Goal: Task Accomplishment & Management: Use online tool/utility

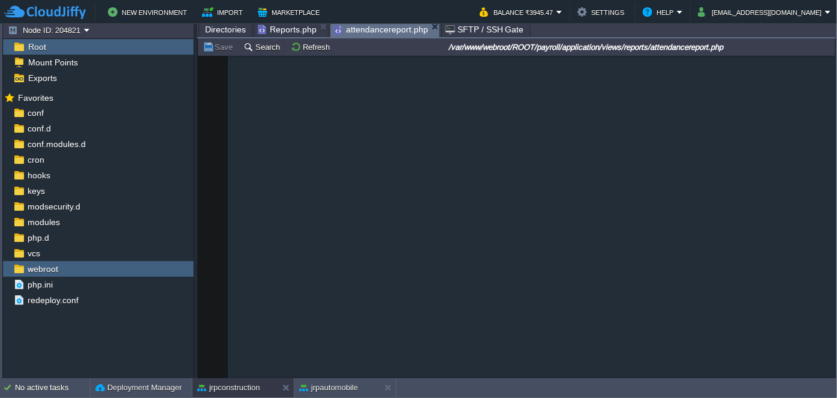
scroll to position [776, 0]
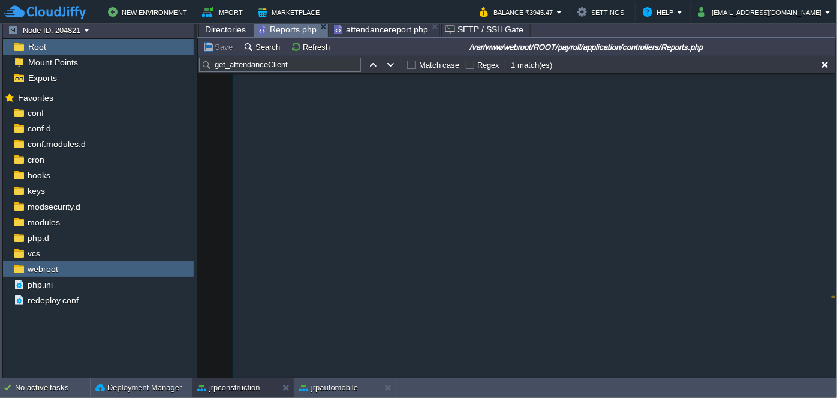
click at [285, 31] on span "Reports.php" at bounding box center [287, 29] width 59 height 15
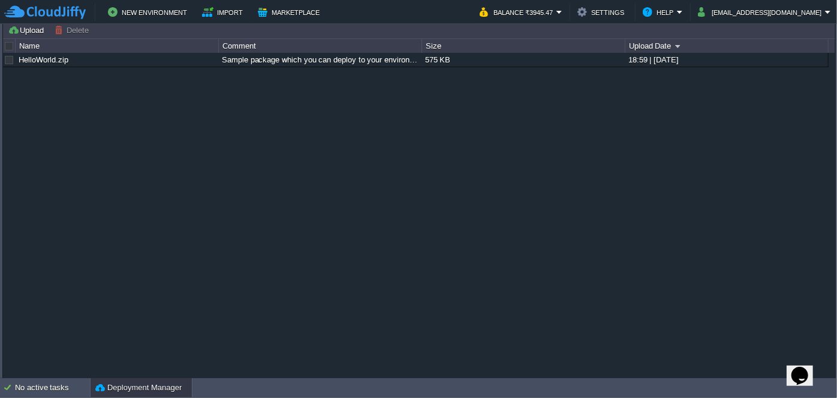
click at [137, 380] on div "Deployment Manager" at bounding box center [141, 387] width 101 height 19
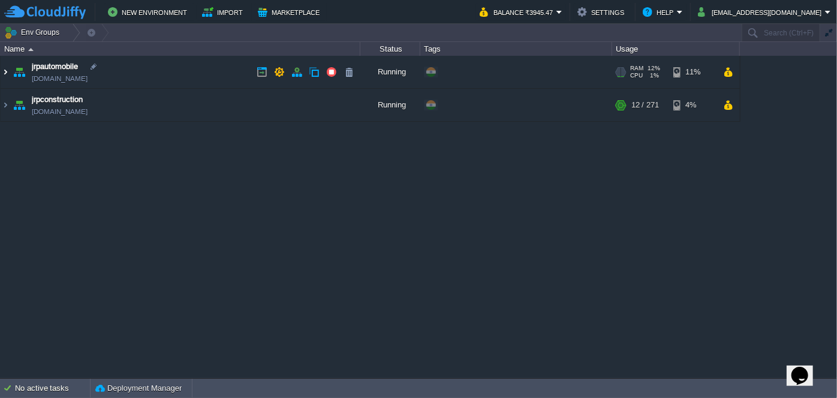
click at [3, 71] on img at bounding box center [6, 72] width 10 height 32
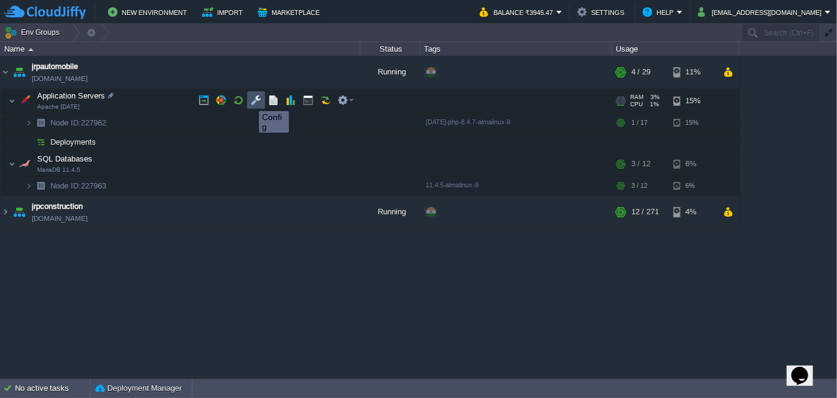
click at [249, 100] on td at bounding box center [256, 100] width 18 height 18
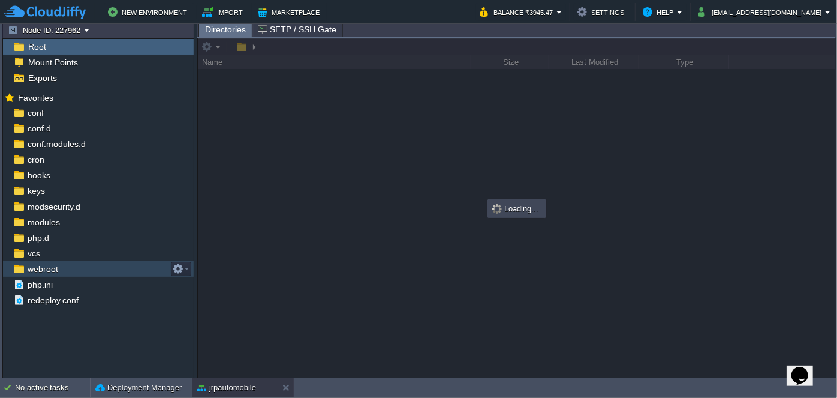
click at [50, 269] on span "webroot" at bounding box center [42, 268] width 35 height 11
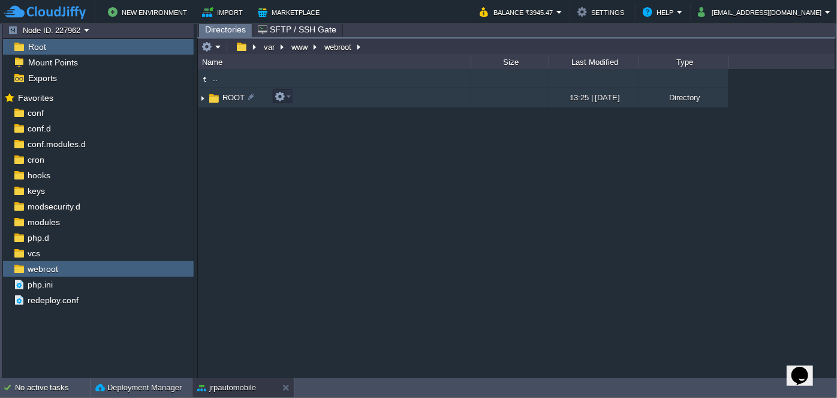
click at [203, 97] on img at bounding box center [203, 98] width 10 height 19
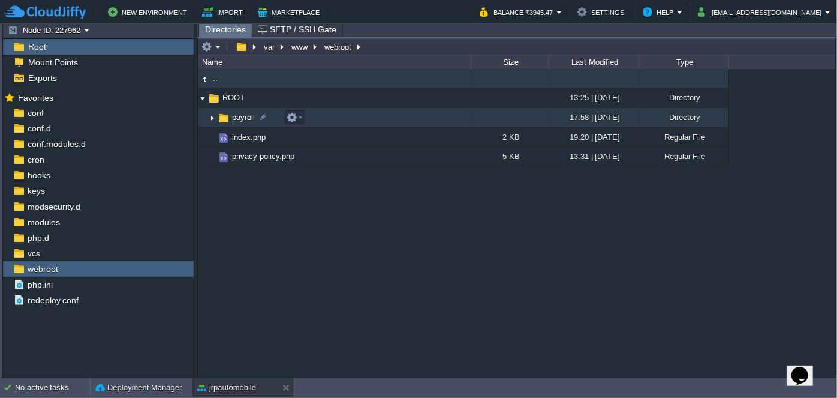
click at [209, 115] on img at bounding box center [212, 118] width 10 height 19
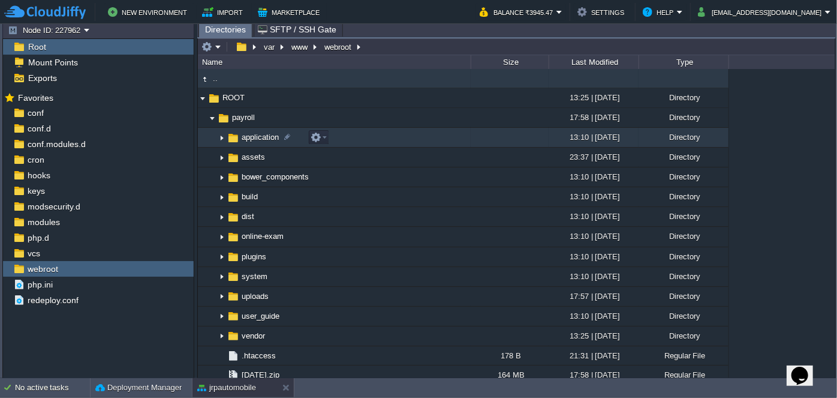
click at [221, 138] on img at bounding box center [222, 137] width 10 height 19
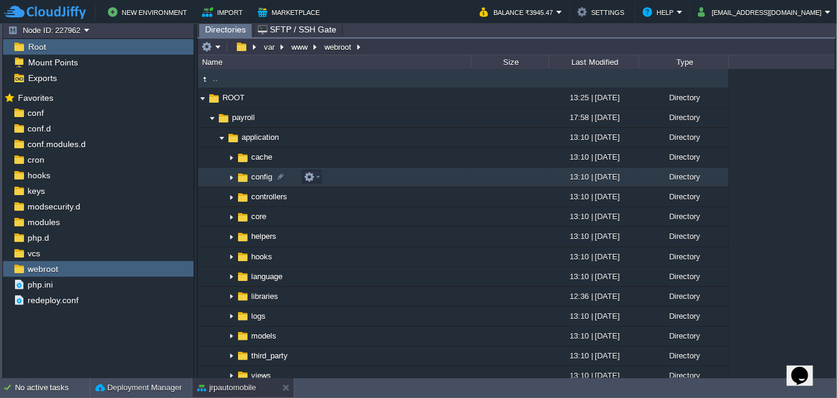
click at [230, 179] on img at bounding box center [232, 177] width 10 height 19
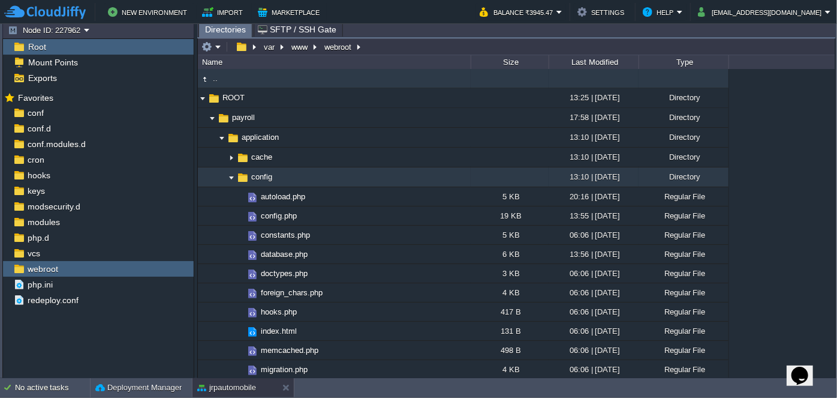
click at [230, 178] on img at bounding box center [232, 177] width 10 height 19
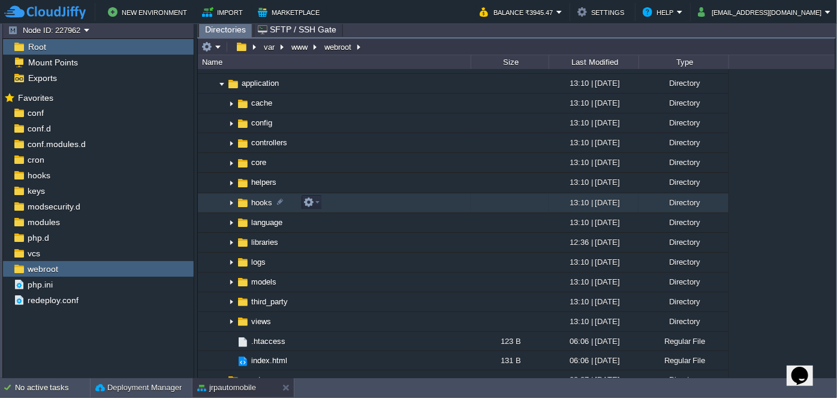
scroll to position [109, 0]
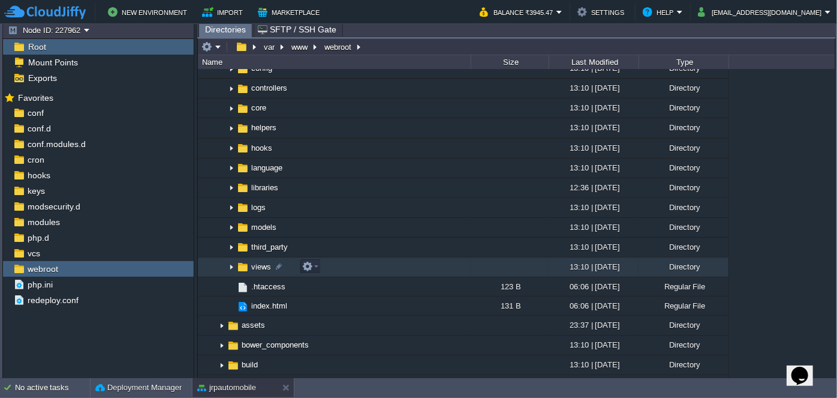
click at [228, 263] on img at bounding box center [232, 267] width 10 height 19
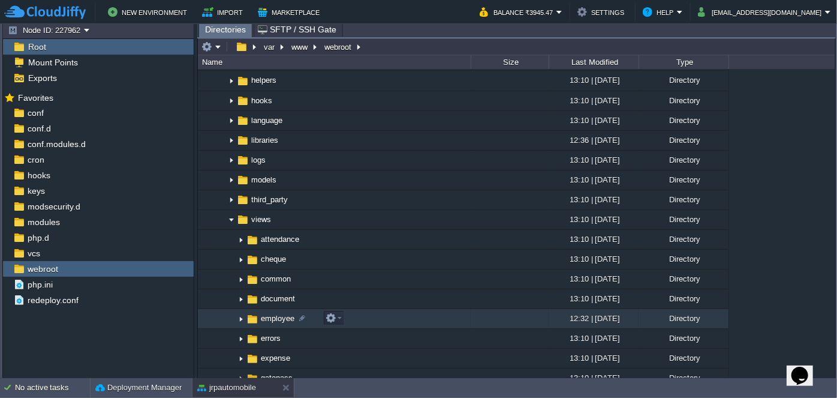
scroll to position [218, 0]
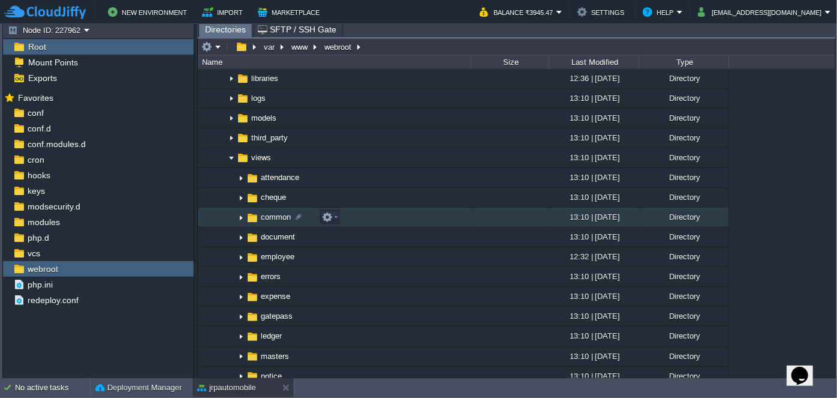
click at [238, 218] on img at bounding box center [241, 217] width 10 height 19
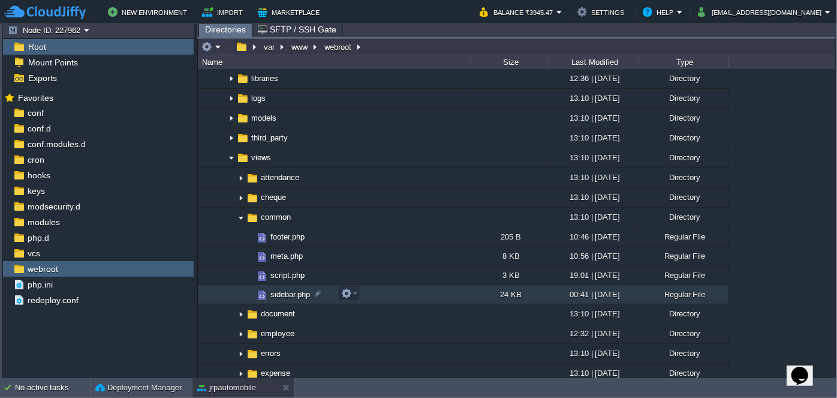
click at [275, 294] on span "sidebar.php" at bounding box center [290, 294] width 43 height 10
click at [276, 294] on span "sidebar.php" at bounding box center [290, 294] width 43 height 10
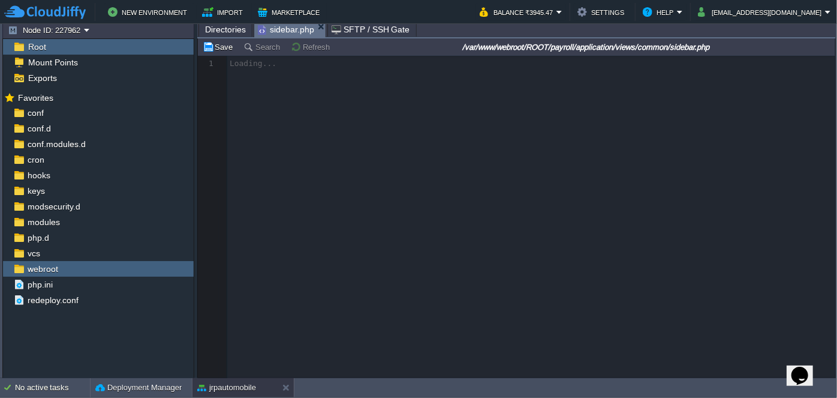
click at [221, 33] on span "Directories" at bounding box center [225, 29] width 41 height 14
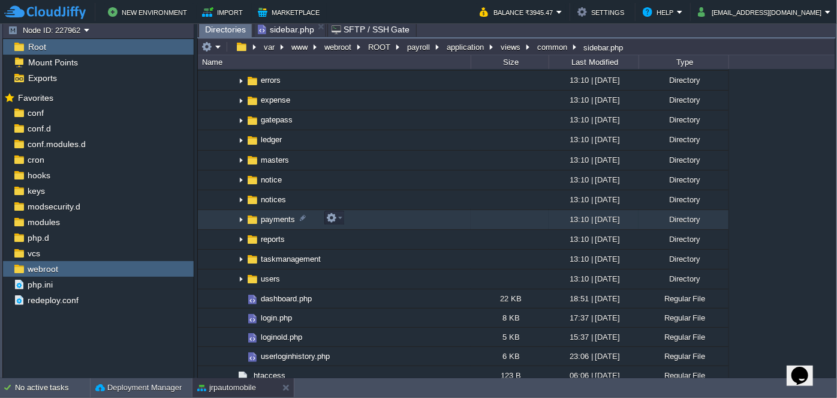
scroll to position [545, 0]
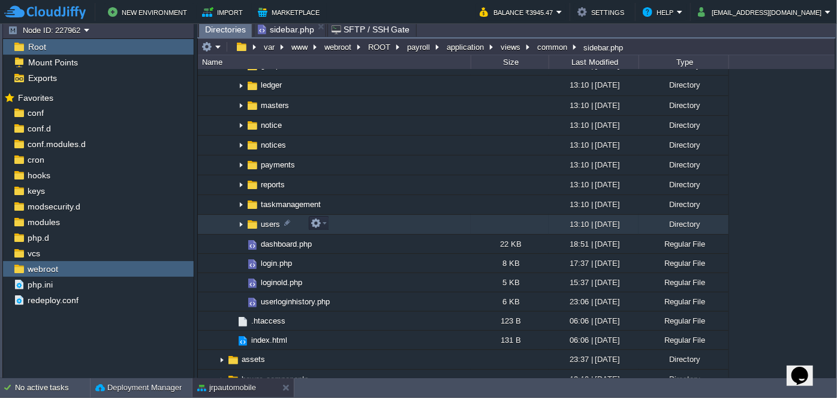
click at [240, 222] on img at bounding box center [241, 224] width 10 height 19
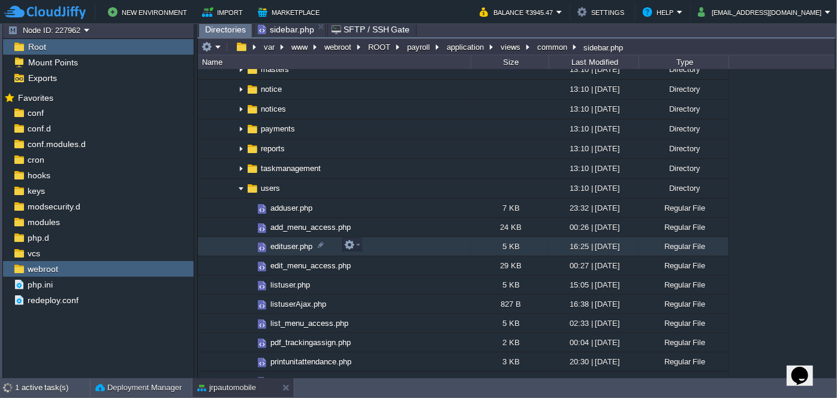
scroll to position [600, 0]
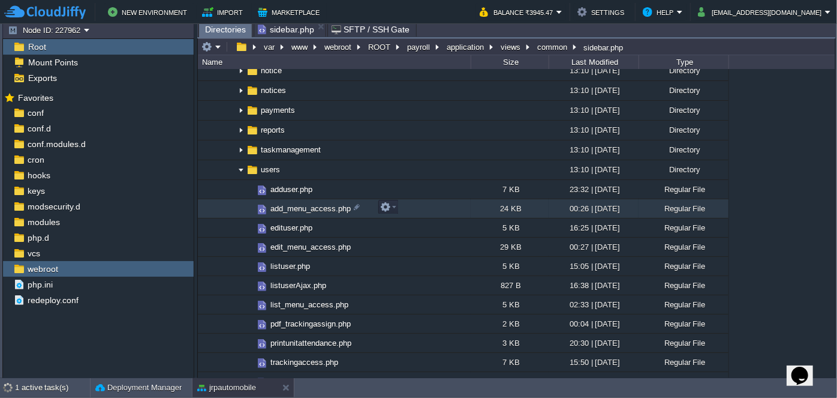
click at [289, 210] on span "add_menu_access.php" at bounding box center [311, 208] width 84 height 10
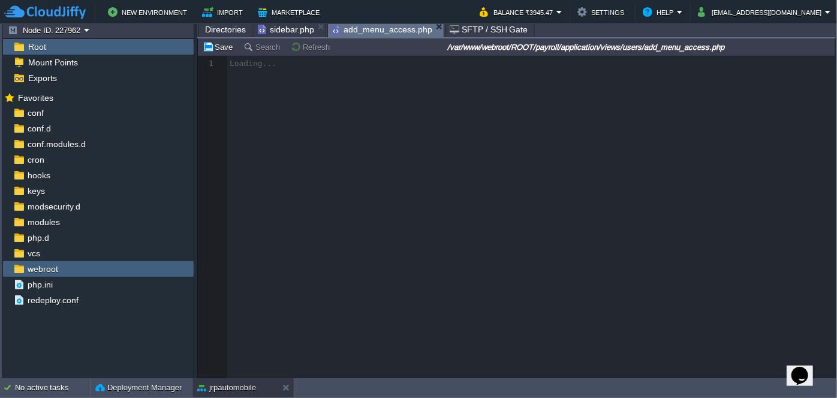
click at [224, 30] on span "Directories" at bounding box center [225, 29] width 41 height 14
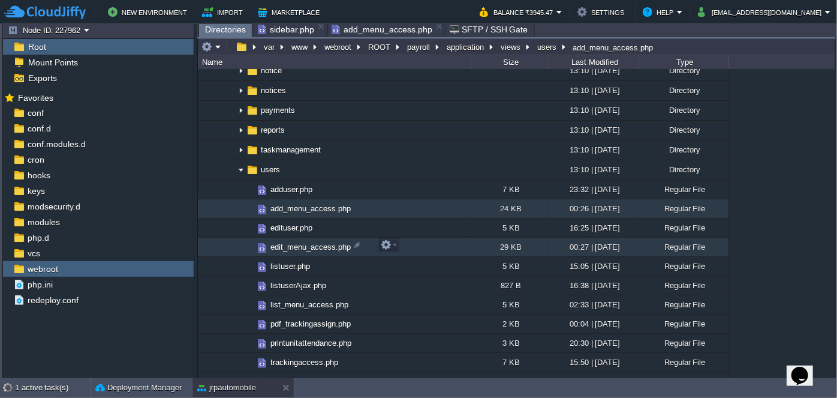
click at [284, 248] on span "edit_menu_access.php" at bounding box center [311, 247] width 84 height 10
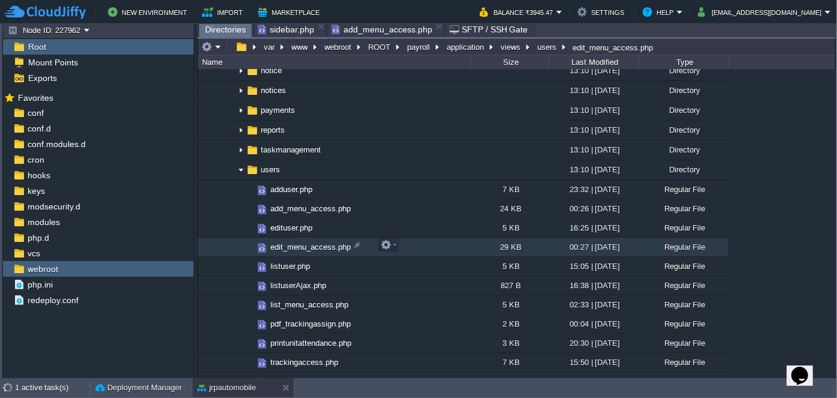
click at [284, 248] on span "edit_menu_access.php" at bounding box center [311, 247] width 84 height 10
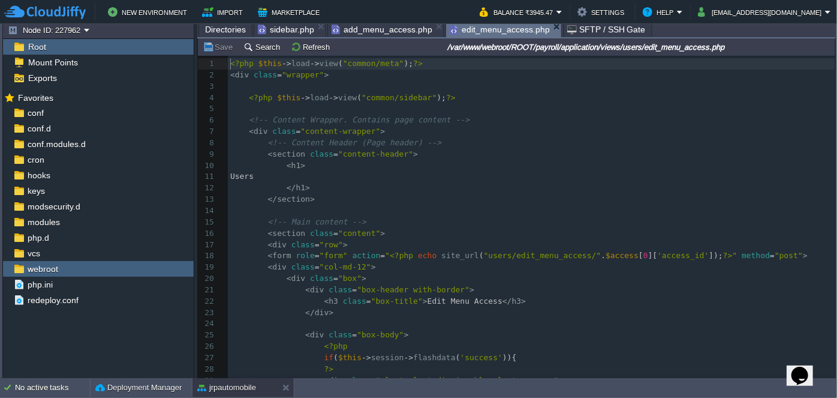
scroll to position [4, 0]
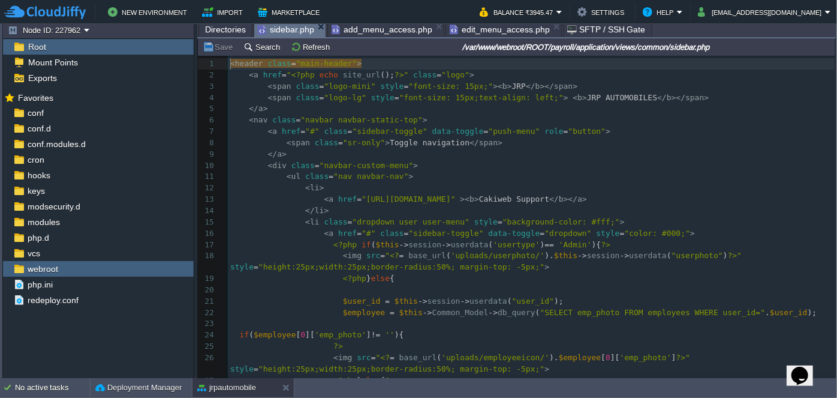
click at [282, 32] on span "sidebar.php" at bounding box center [286, 29] width 56 height 15
click at [263, 51] on button "Search" at bounding box center [263, 46] width 40 height 11
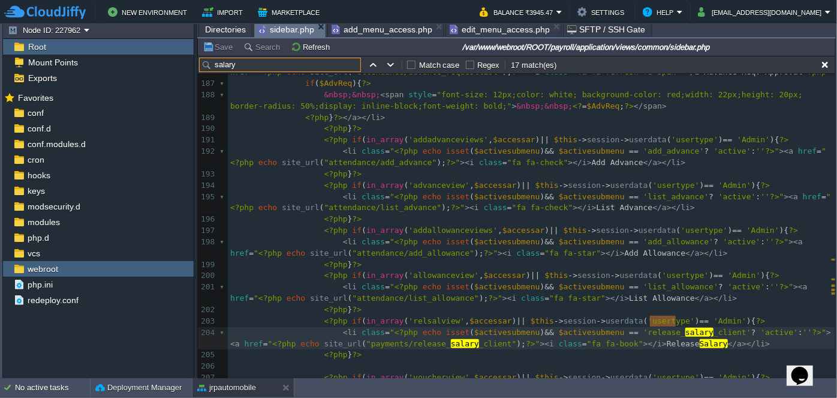
scroll to position [2431, 0]
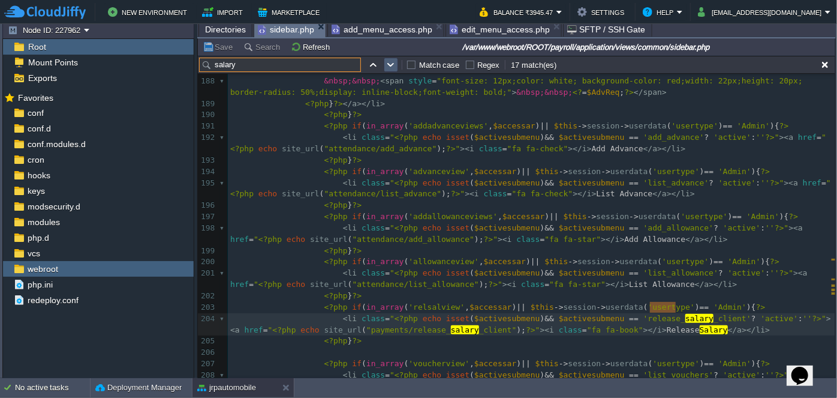
type input "salary"
click at [391, 68] on button "button" at bounding box center [391, 64] width 11 height 11
type textarea "salary"
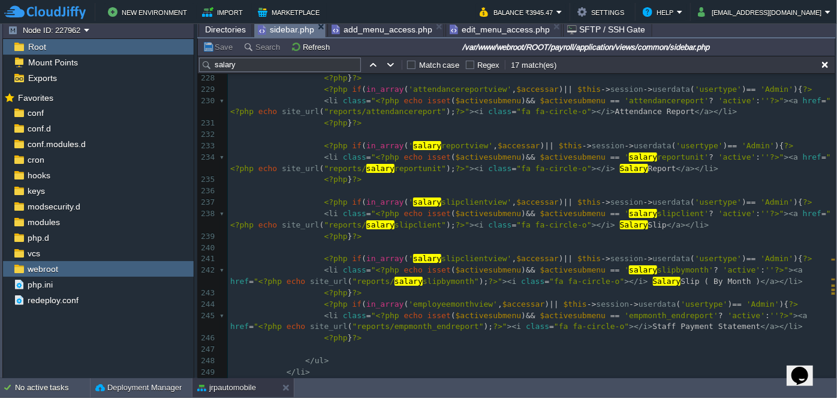
scroll to position [2986, 0]
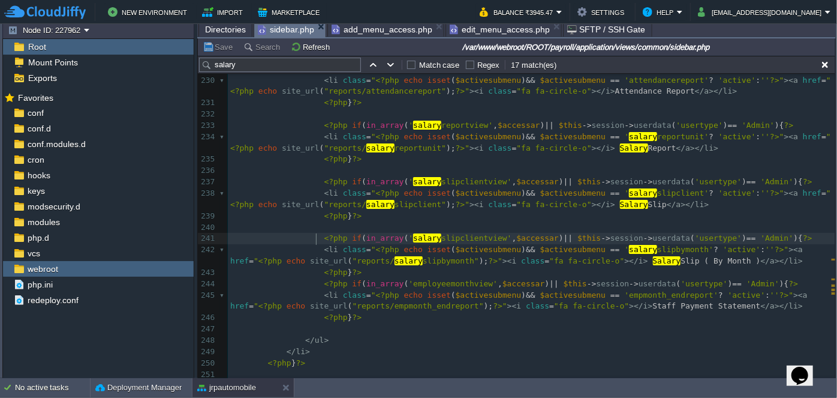
click at [317, 237] on div "x 201 < li class = " <?php echo isset ( $activesubmenu ) && $activesubmenu == '…" at bounding box center [531, 91] width 607 height 779
type textarea "<--"
type textarea "!"
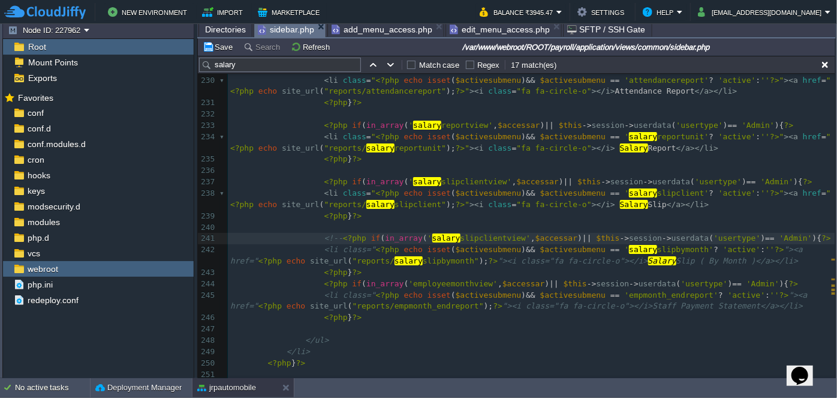
click at [375, 273] on pre "<?php } ?>" at bounding box center [531, 272] width 607 height 11
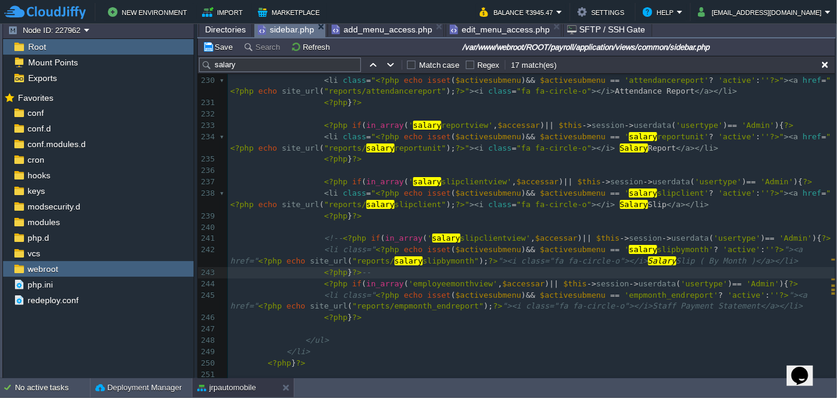
type textarea "-->"
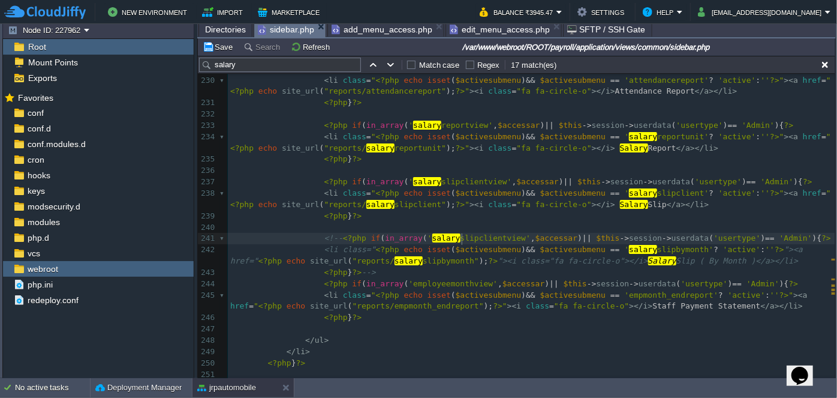
click at [461, 240] on div "xxxxxxxxxx 201 < li class = " <?php echo isset ( $activesubmenu ) && $activesub…" at bounding box center [531, 91] width 607 height 779
type textarea "salaryslipclientview"
click at [389, 30] on span "add_menu_access.php" at bounding box center [382, 29] width 101 height 14
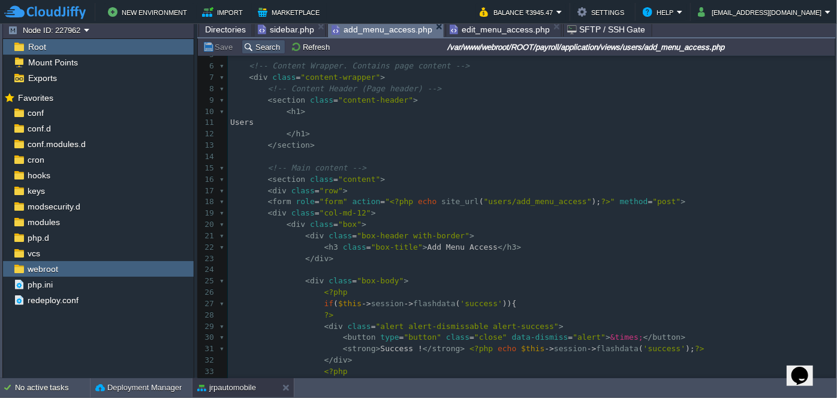
click at [269, 50] on button "Search" at bounding box center [263, 46] width 40 height 11
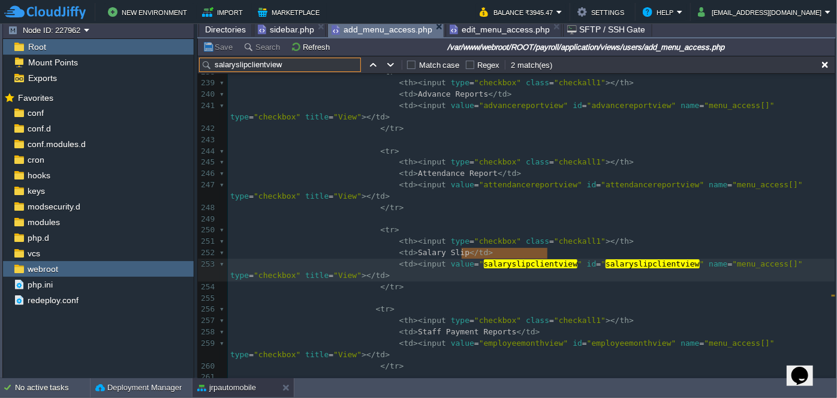
type input "salaryslipclientview"
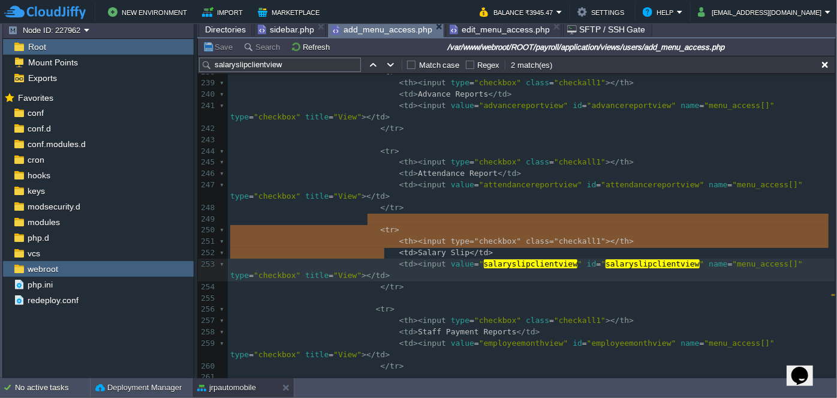
type textarea "<tr> <th><input type="checkbox" class="checkall1"></th> <td>Salary Slip</td> <t…"
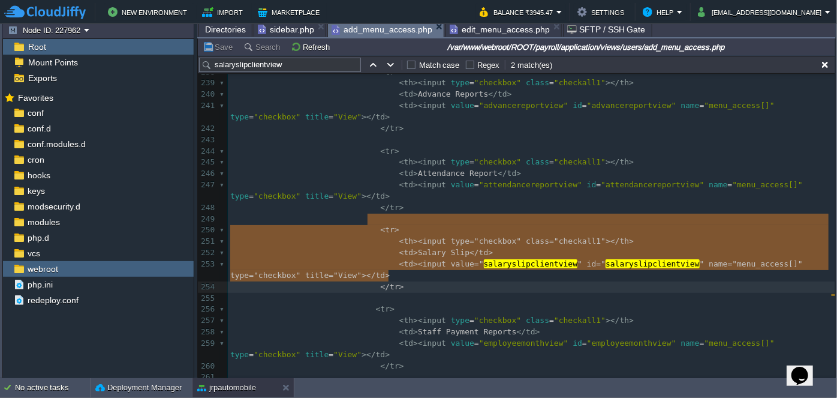
drag, startPoint x: 368, startPoint y: 218, endPoint x: 398, endPoint y: 274, distance: 64.1
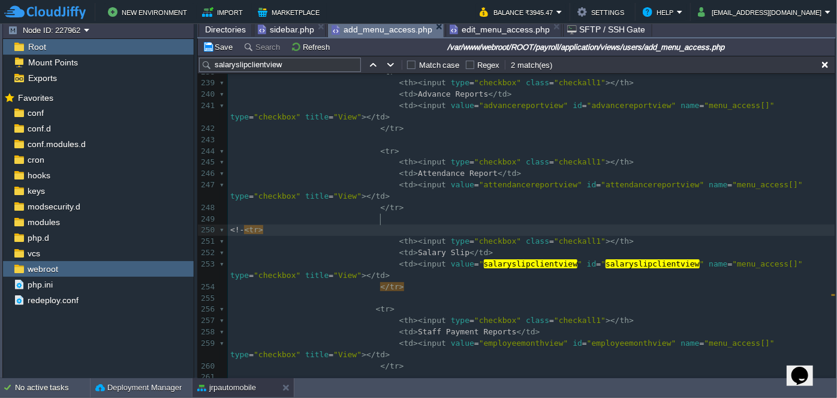
type textarea "<!--"
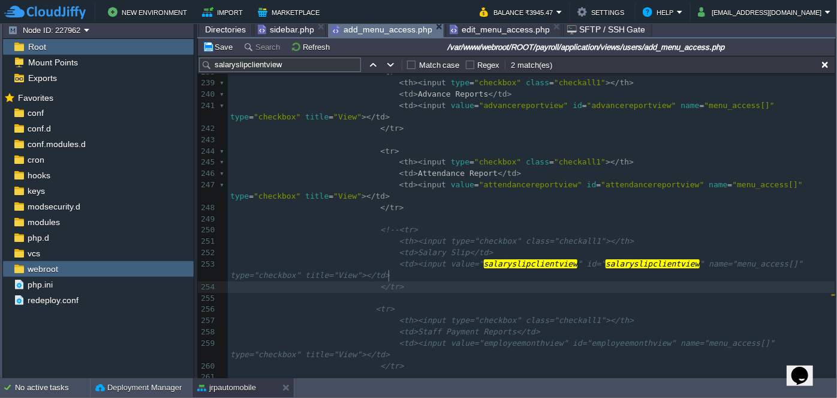
click at [408, 281] on pre "</tr>" at bounding box center [531, 286] width 607 height 11
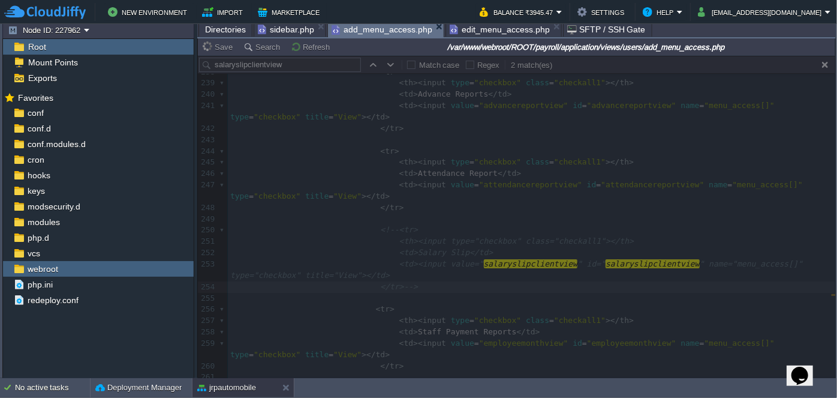
type textarea "-->"
click at [465, 37] on div "Directories sidebar.php add_menu_access.php edit_menu_access.php SFTP / SSH Gate" at bounding box center [516, 29] width 639 height 17
click at [465, 31] on span "edit_menu_access.php" at bounding box center [500, 29] width 100 height 14
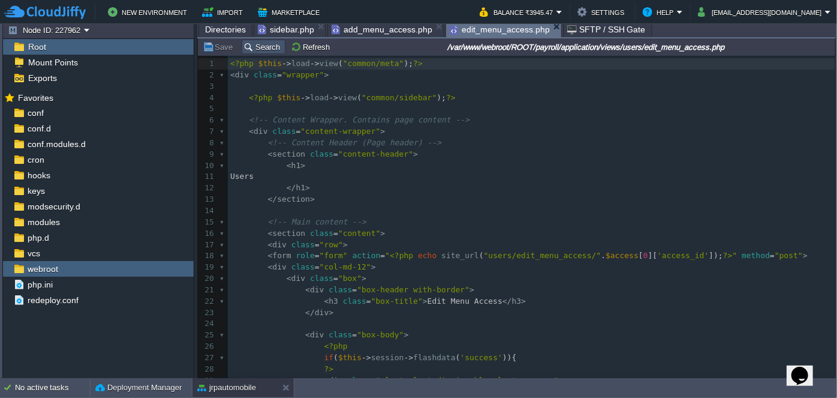
click at [269, 41] on button "Search" at bounding box center [263, 46] width 40 height 11
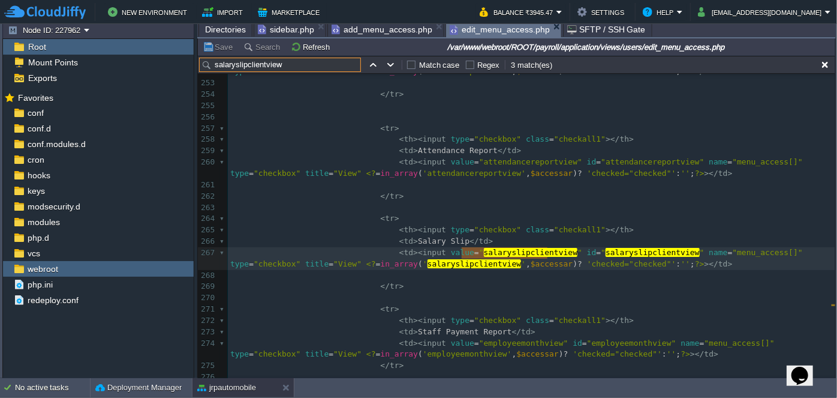
type input "salaryslipclientview"
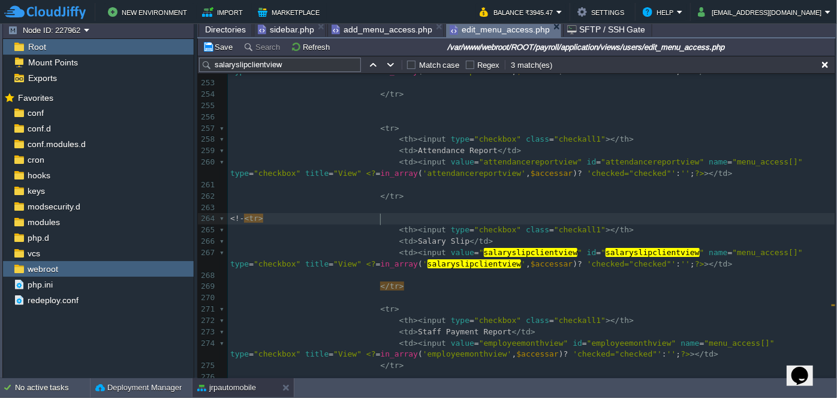
type textarea "<!--"
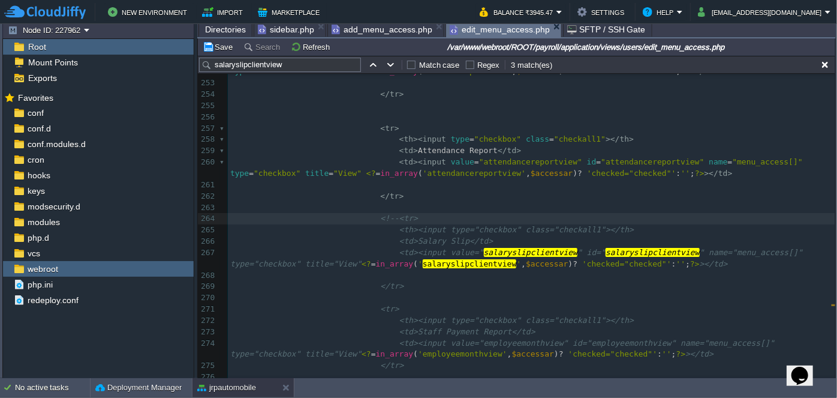
click at [404, 277] on pre at bounding box center [531, 275] width 607 height 11
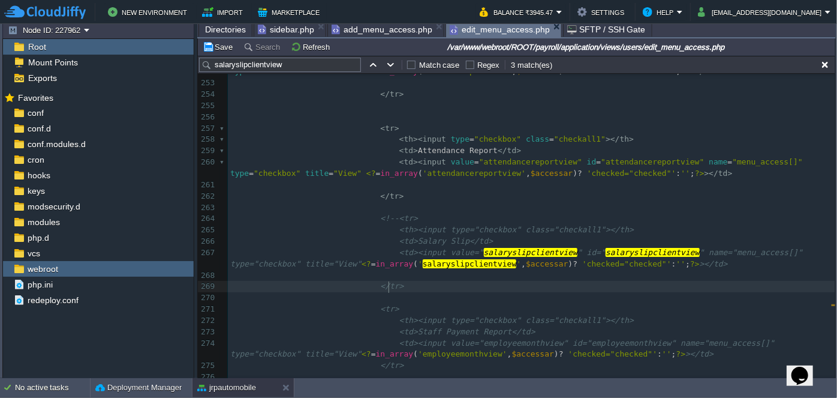
click at [400, 290] on pre "</tr>" at bounding box center [531, 286] width 607 height 11
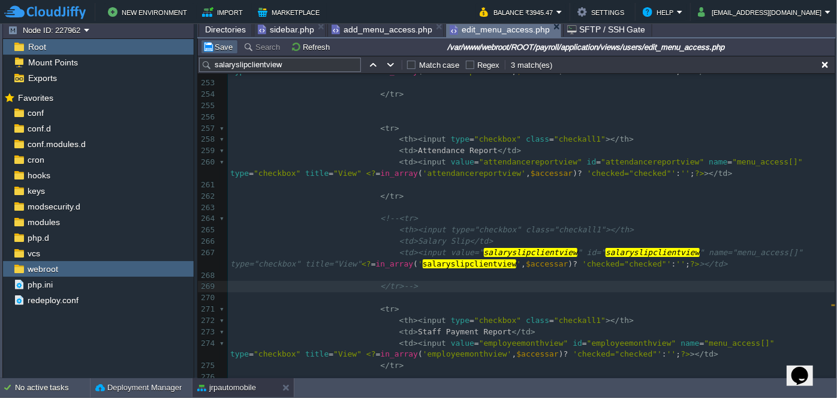
type textarea "-->"
click at [221, 46] on button "Save" at bounding box center [220, 46] width 34 height 11
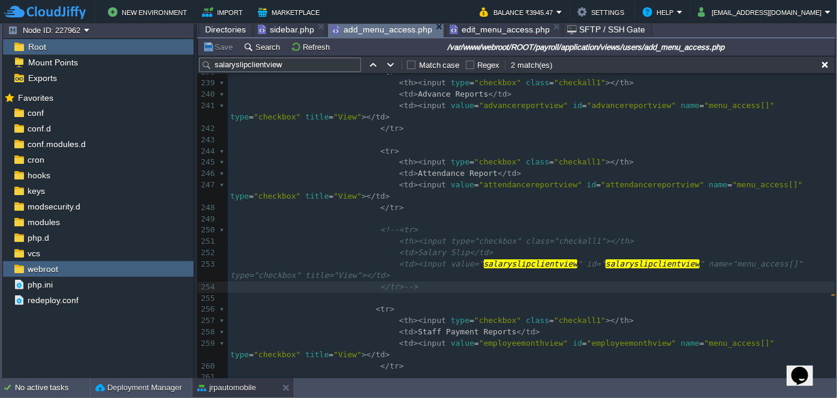
click at [377, 31] on span "add_menu_access.php" at bounding box center [382, 29] width 101 height 15
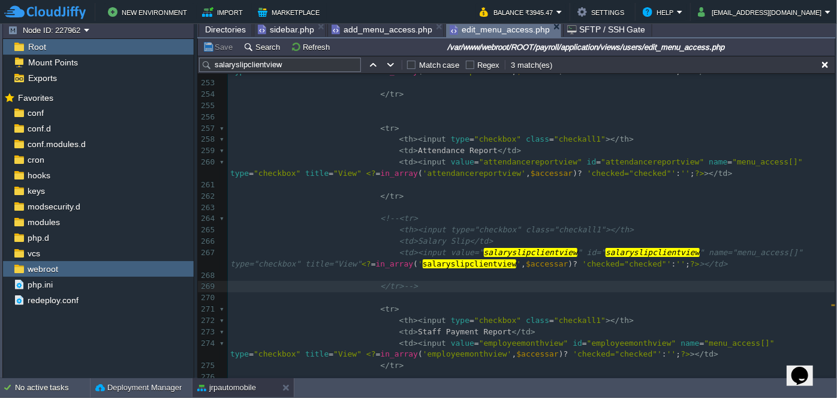
click at [452, 34] on span "edit_menu_access.php" at bounding box center [500, 29] width 100 height 15
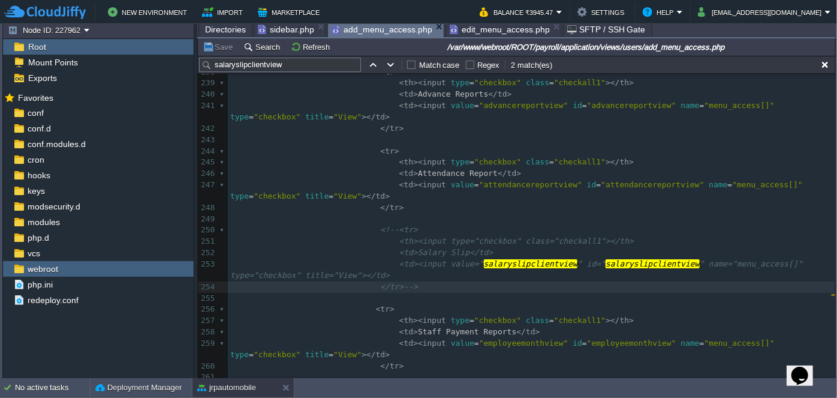
click at [371, 30] on span "add_menu_access.php" at bounding box center [382, 29] width 101 height 15
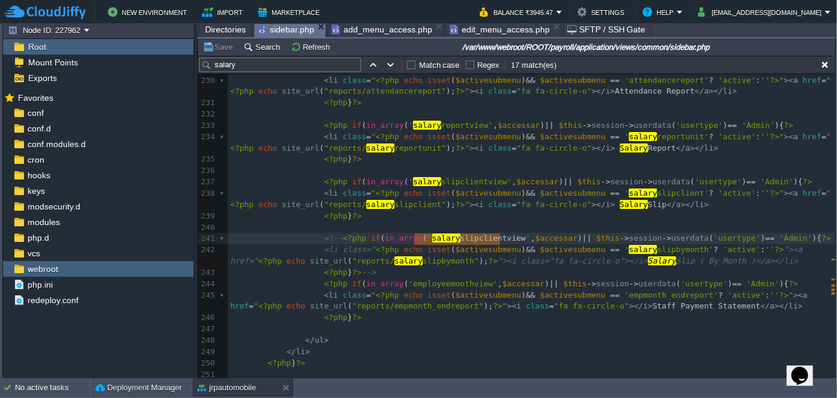
click at [277, 31] on span "sidebar.php" at bounding box center [286, 29] width 56 height 15
click at [219, 48] on button "Save" at bounding box center [220, 46] width 34 height 11
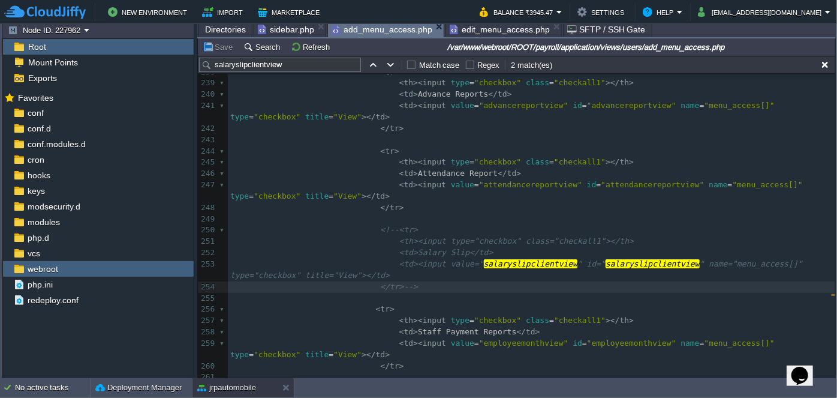
click at [345, 31] on span "add_menu_access.php" at bounding box center [382, 29] width 101 height 15
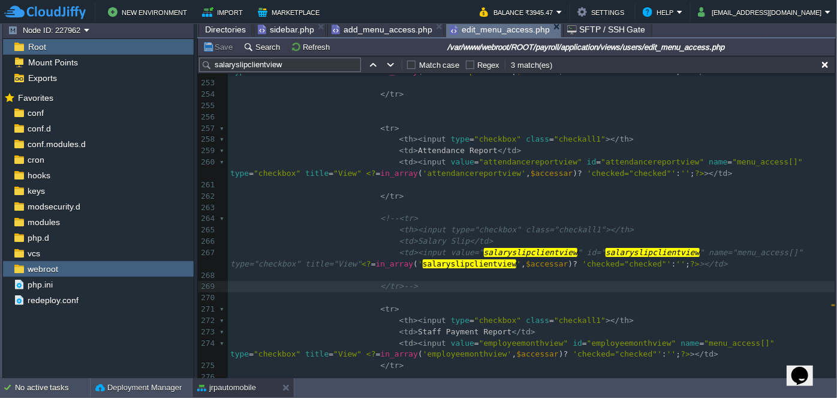
click at [462, 31] on span "edit_menu_access.php" at bounding box center [500, 29] width 100 height 15
click at [369, 31] on span "add_menu_access.php" at bounding box center [382, 29] width 101 height 14
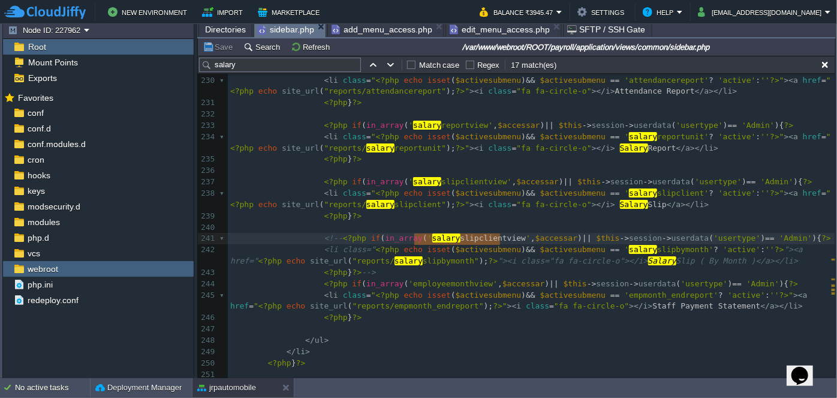
click at [289, 29] on span "sidebar.php" at bounding box center [286, 29] width 56 height 15
click at [217, 46] on button "Save" at bounding box center [220, 46] width 34 height 11
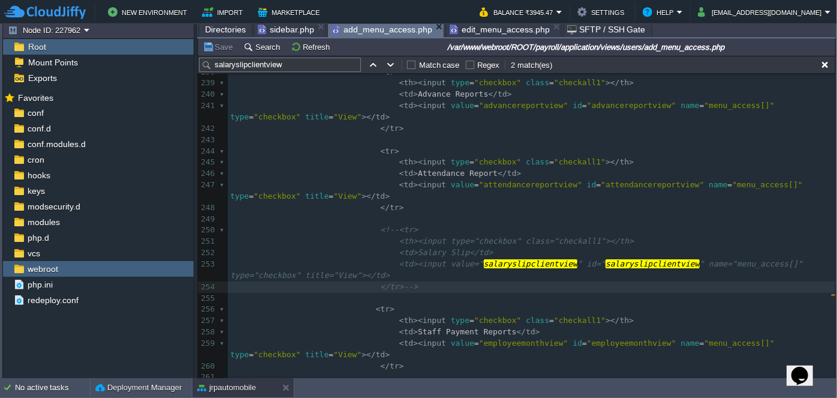
click at [375, 31] on span "add_menu_access.php" at bounding box center [382, 29] width 101 height 15
click at [470, 35] on span "edit_menu_access.php" at bounding box center [500, 29] width 100 height 14
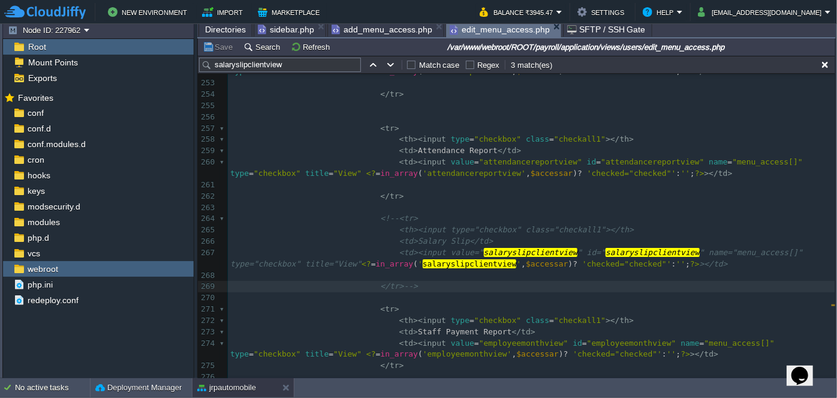
click at [377, 28] on span "add_menu_access.php" at bounding box center [382, 29] width 101 height 14
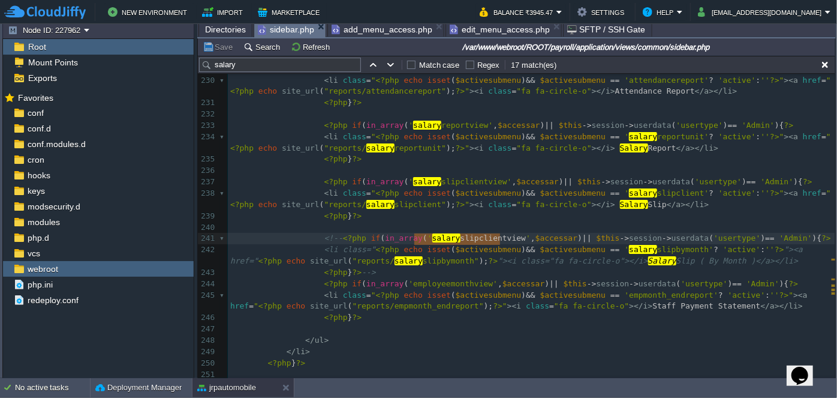
click at [280, 29] on span "sidebar.php" at bounding box center [286, 29] width 56 height 15
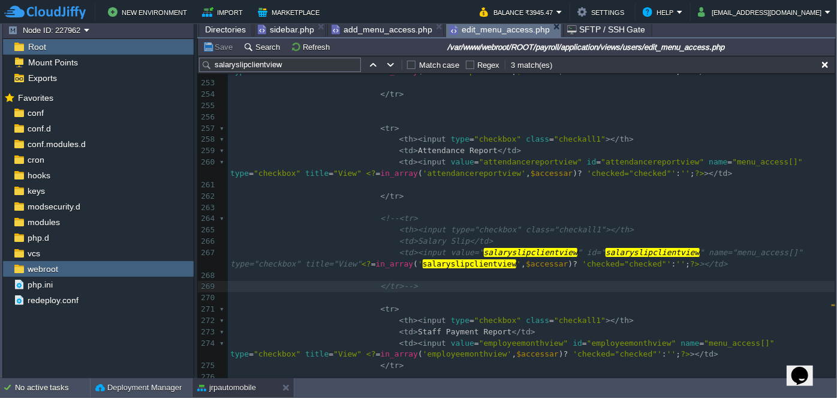
click at [476, 32] on span "edit_menu_access.php" at bounding box center [500, 29] width 100 height 15
click at [140, 387] on button "Deployment Manager" at bounding box center [138, 387] width 86 height 12
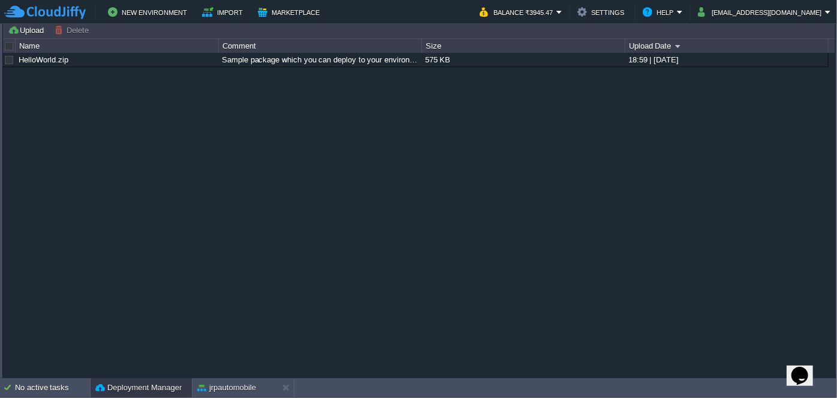
click at [160, 381] on div "Deployment Manager" at bounding box center [141, 387] width 101 height 19
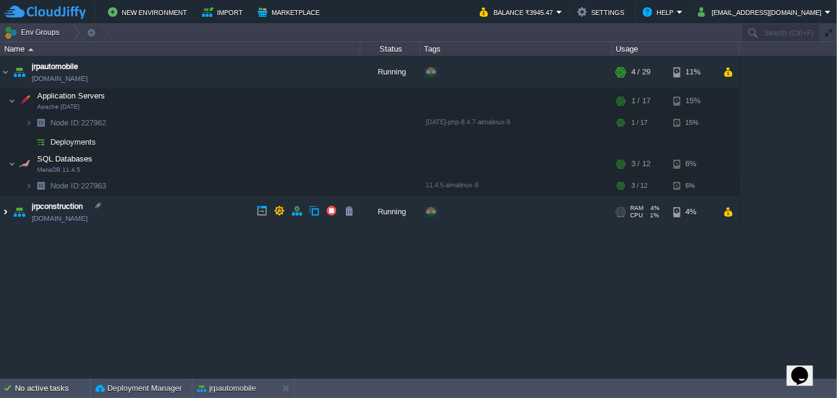
click at [6, 211] on img at bounding box center [6, 211] width 10 height 32
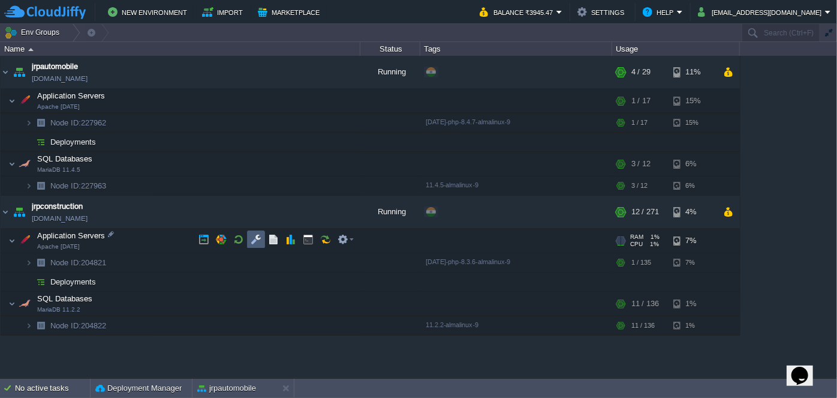
click at [251, 238] on button "button" at bounding box center [256, 239] width 11 height 11
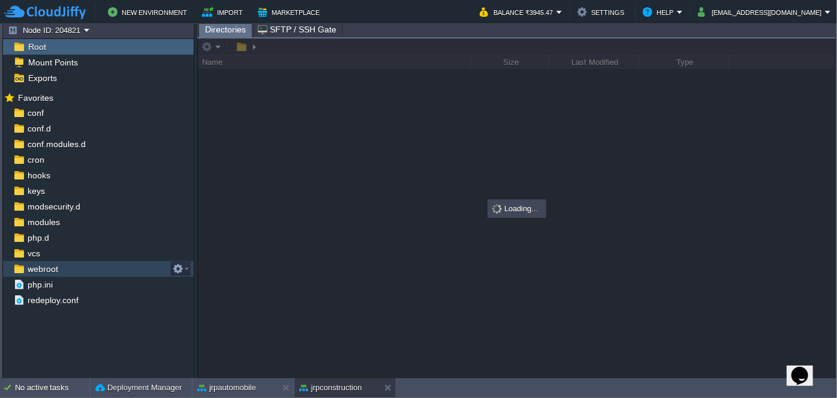
click at [73, 269] on div "webroot" at bounding box center [98, 269] width 191 height 16
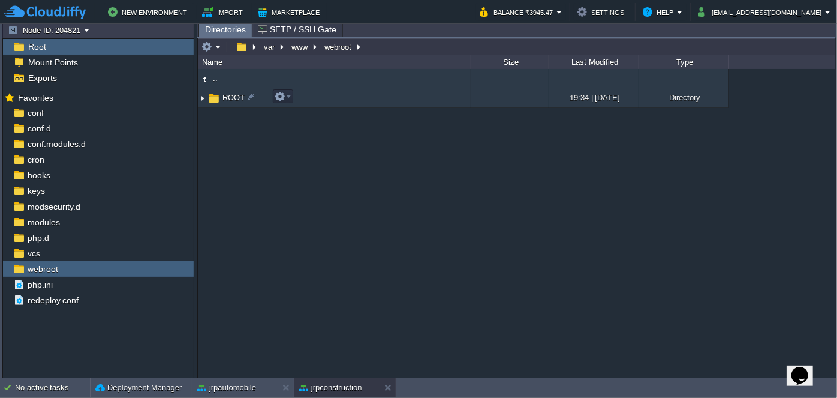
click at [201, 101] on img at bounding box center [203, 98] width 10 height 19
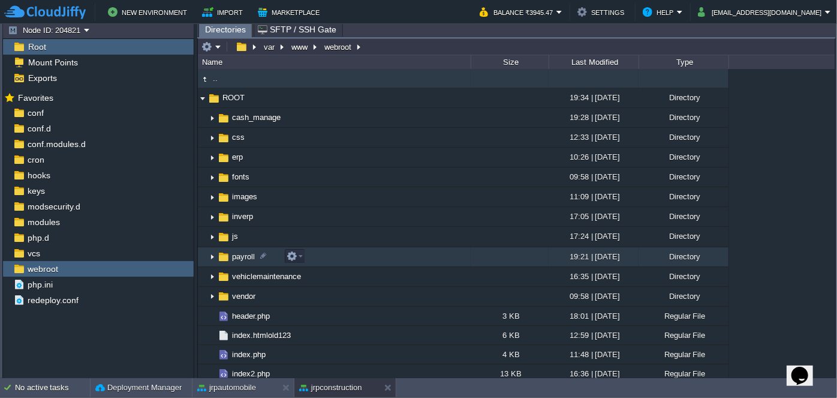
click at [210, 259] on img at bounding box center [212, 257] width 10 height 19
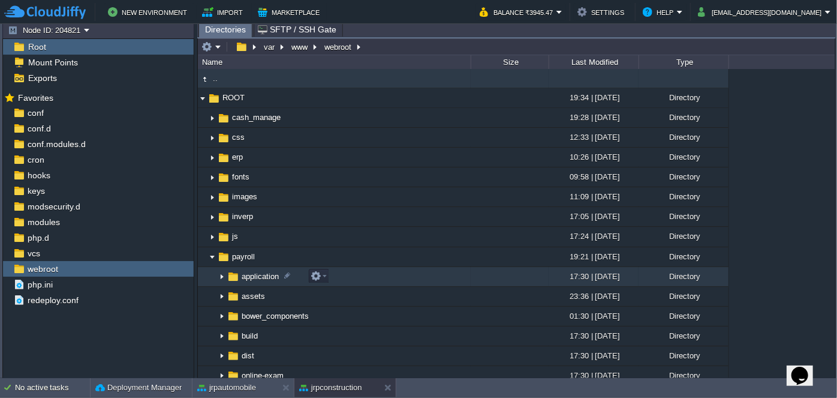
click at [219, 274] on img at bounding box center [222, 276] width 10 height 19
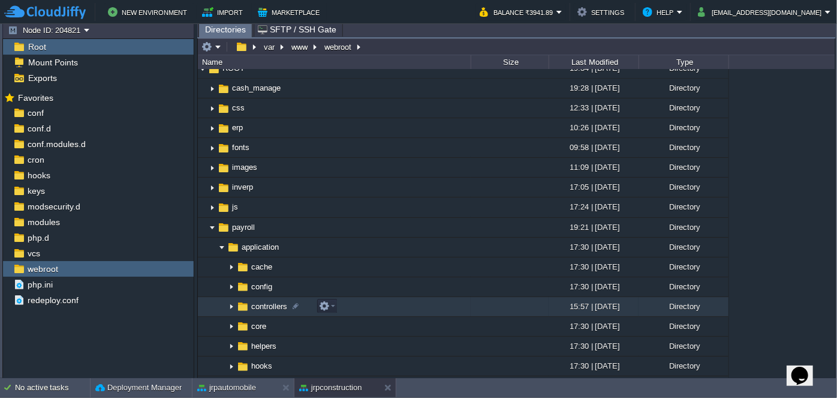
scroll to position [109, 0]
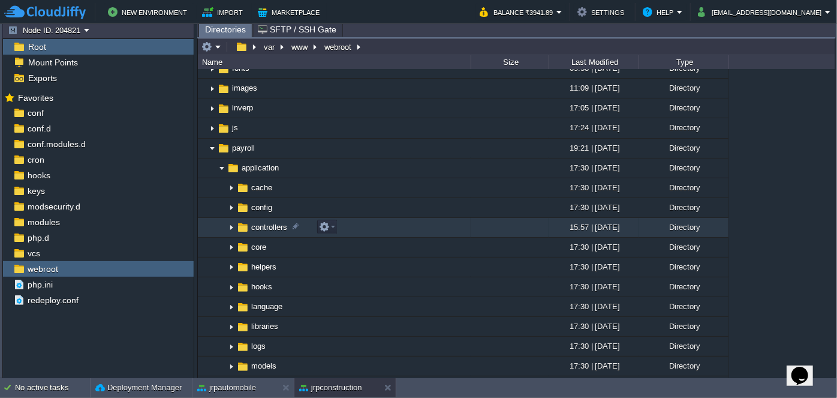
click at [230, 229] on img at bounding box center [232, 227] width 10 height 19
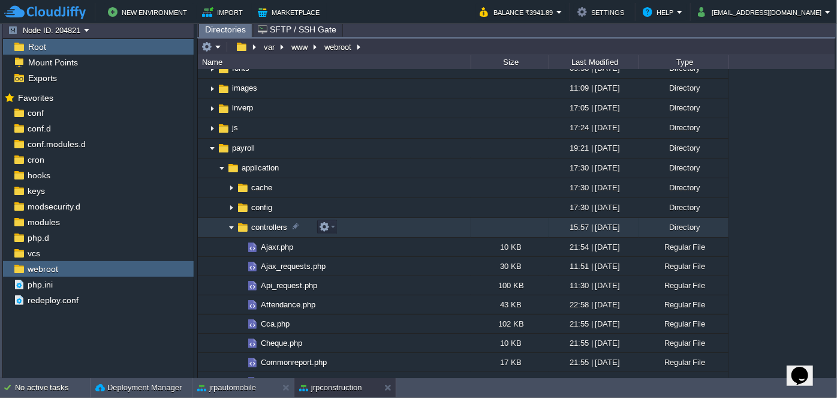
click at [233, 229] on img at bounding box center [232, 227] width 10 height 19
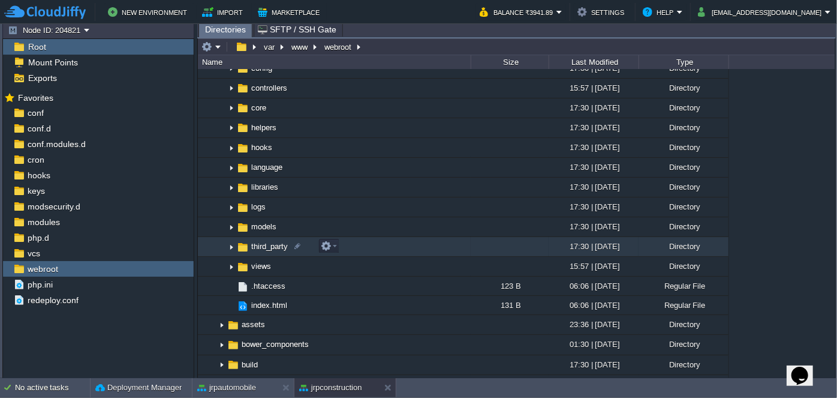
scroll to position [272, 0]
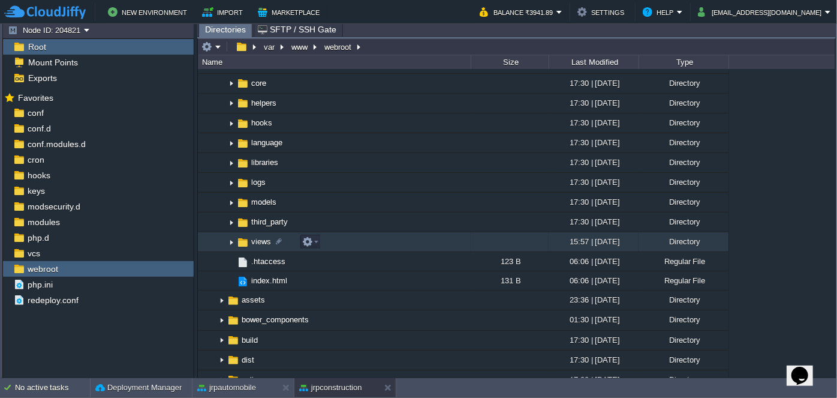
click at [229, 242] on img at bounding box center [232, 242] width 10 height 19
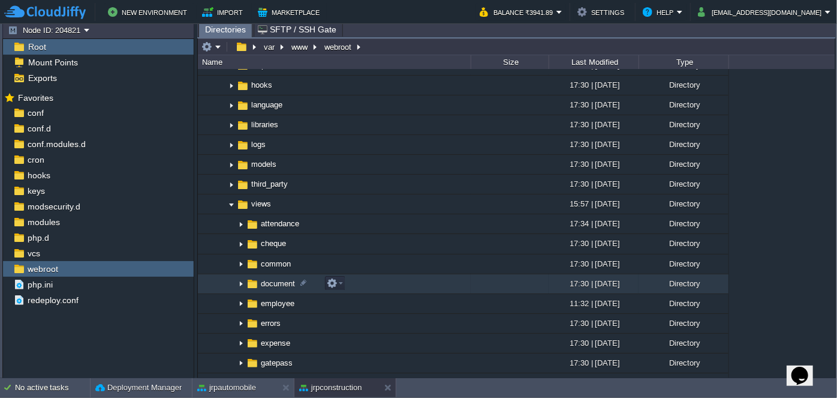
scroll to position [327, 0]
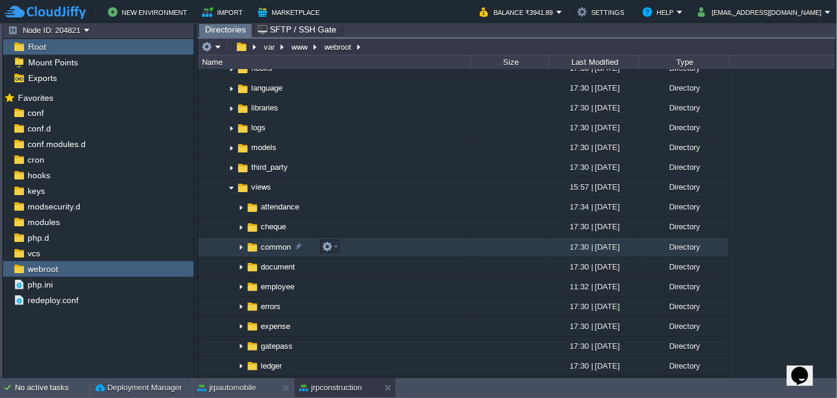
click at [243, 246] on img at bounding box center [241, 247] width 10 height 19
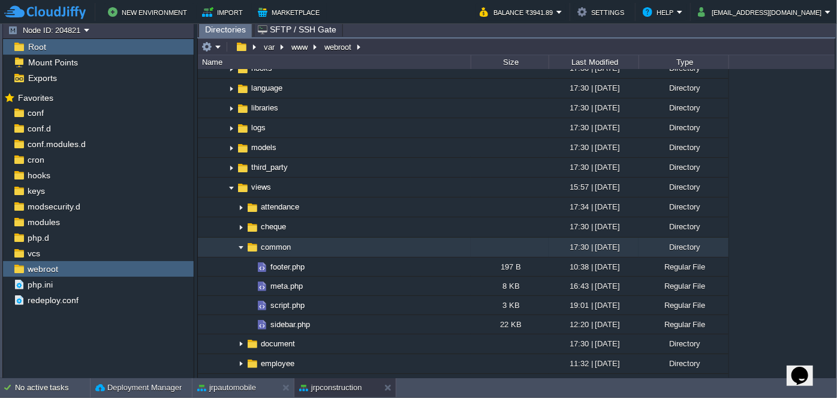
scroll to position [381, 0]
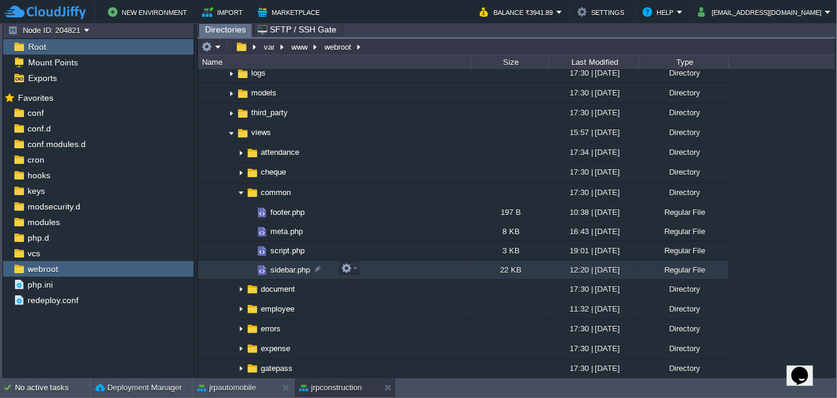
click at [273, 264] on span "sidebar.php" at bounding box center [290, 269] width 43 height 10
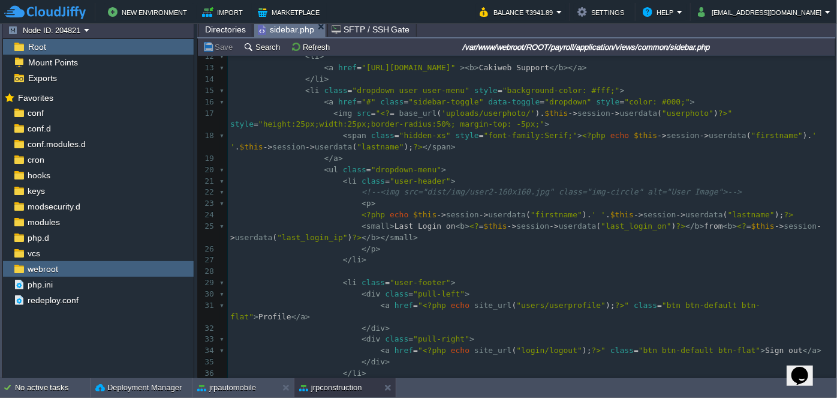
scroll to position [162, 0]
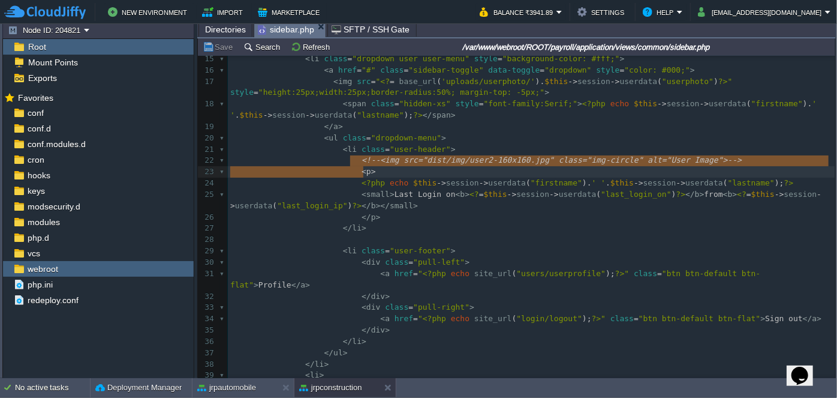
type textarea "<!--<img src="dist/img/user2-160x160.jpg" class="img-circle" alt="User Image">-…"
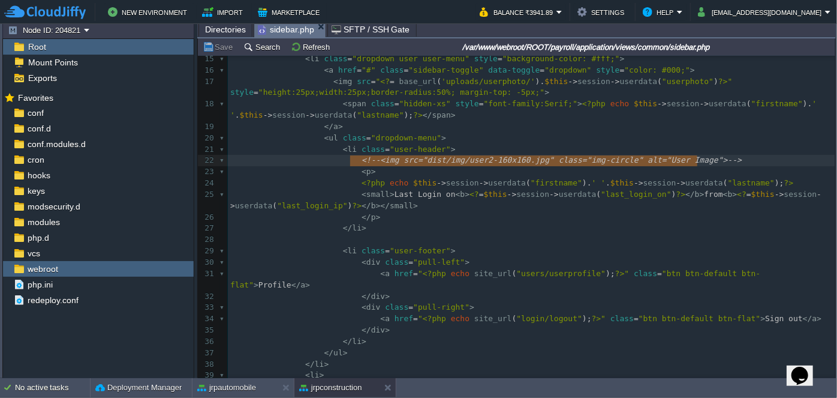
drag, startPoint x: 349, startPoint y: 162, endPoint x: 708, endPoint y: 160, distance: 359.1
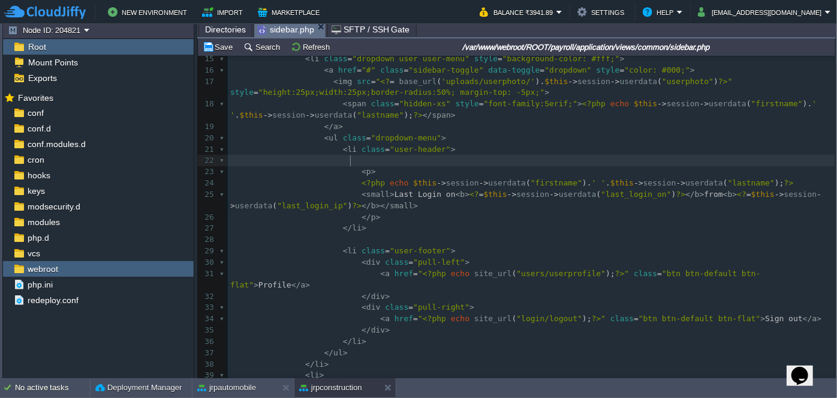
click at [609, 164] on pre at bounding box center [531, 160] width 607 height 11
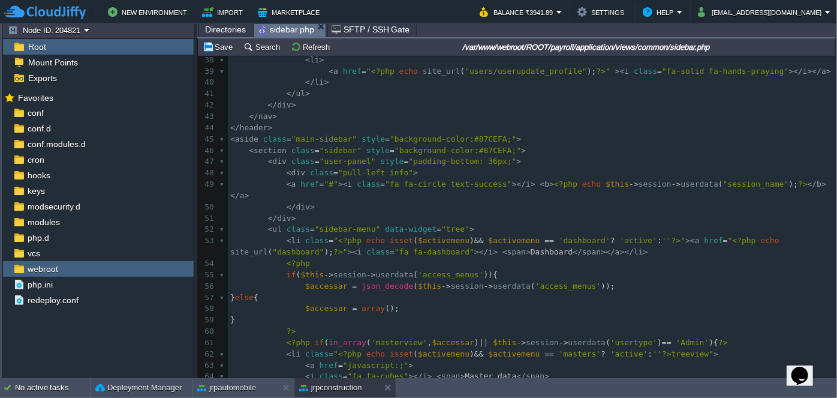
scroll to position [490, 0]
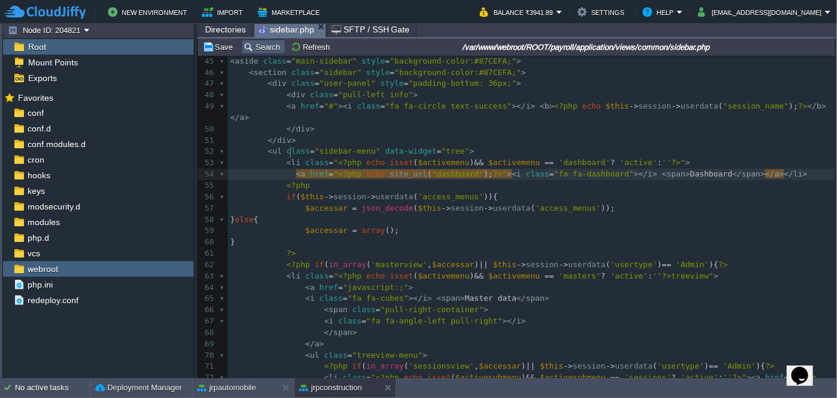
click at [264, 47] on button "Search" at bounding box center [263, 46] width 40 height 11
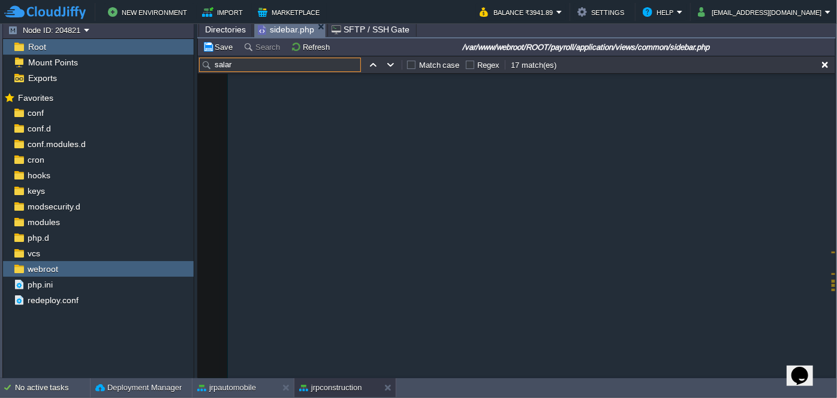
scroll to position [2049, 0]
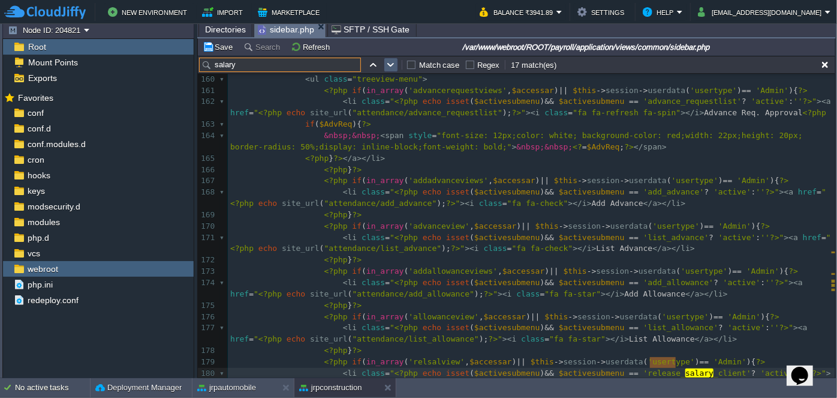
type input "salary"
click at [386, 64] on button "button" at bounding box center [391, 64] width 11 height 11
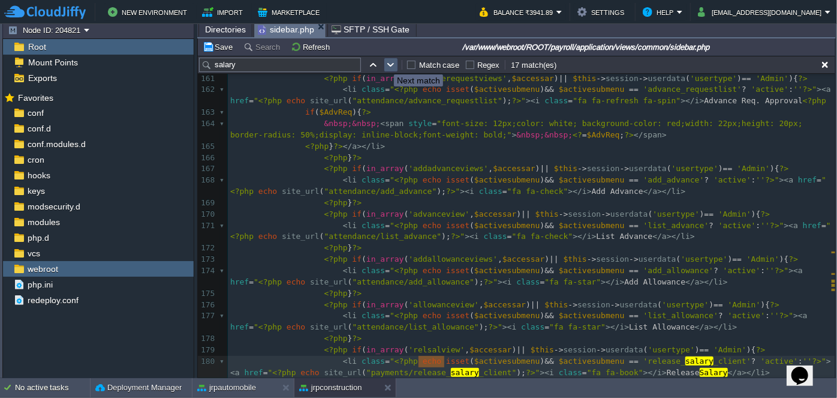
click at [386, 64] on button "button" at bounding box center [391, 64] width 11 height 11
type textarea "salary"
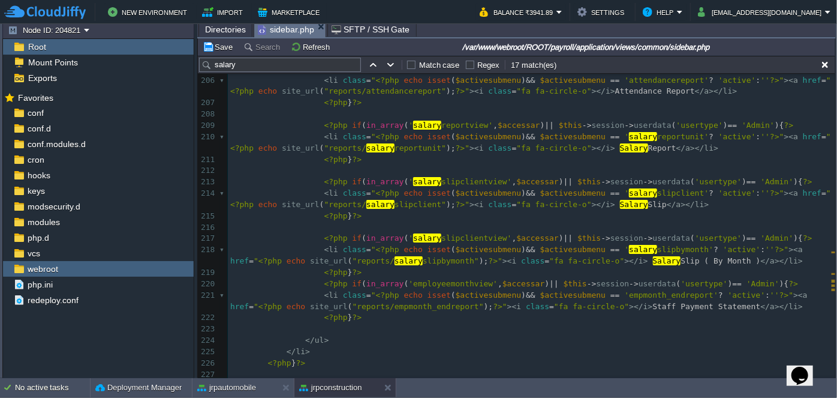
scroll to position [2712, 0]
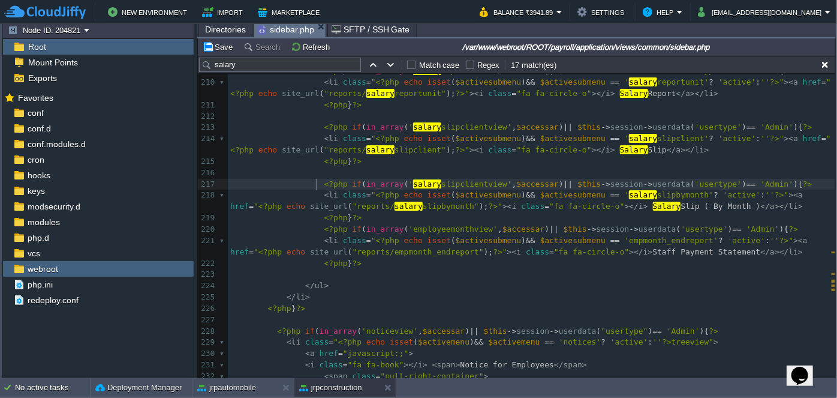
click at [315, 185] on span at bounding box center [277, 183] width 94 height 9
type textarea "<!--"
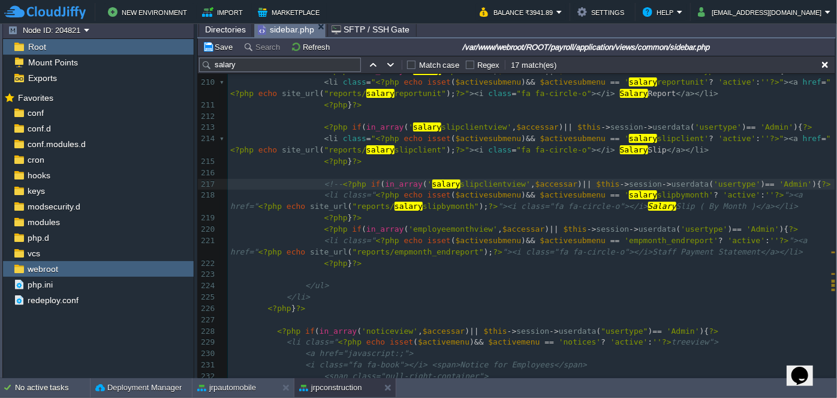
click at [376, 215] on pre "<?php } ?>" at bounding box center [531, 217] width 607 height 11
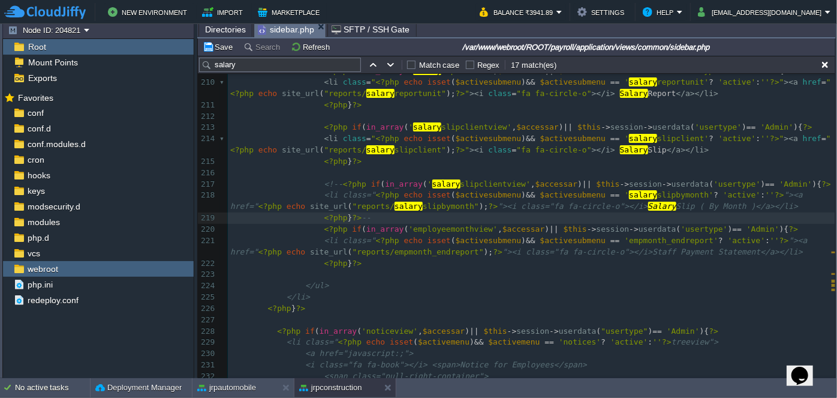
scroll to position [4, 12]
type textarea "-->"
click at [221, 50] on button "Save" at bounding box center [220, 46] width 34 height 11
click at [227, 28] on span "Directories" at bounding box center [225, 29] width 41 height 14
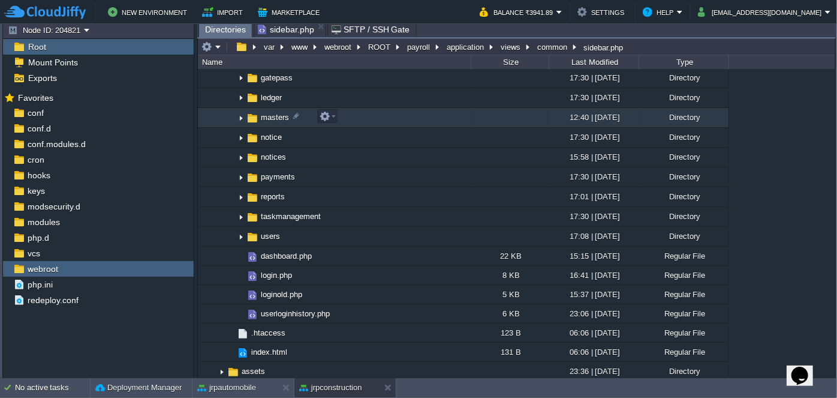
scroll to position [708, 0]
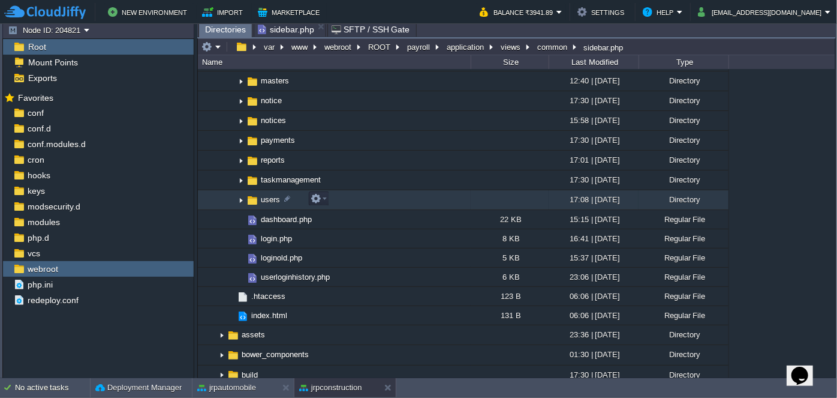
click at [239, 200] on img at bounding box center [241, 200] width 10 height 19
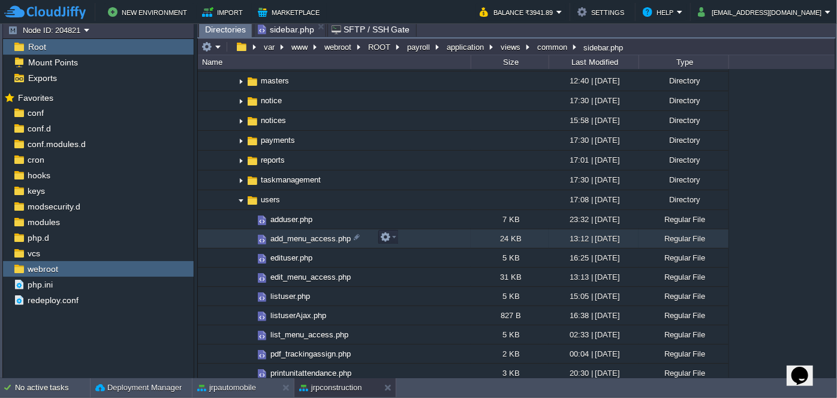
click at [296, 242] on td "add_menu_access.php" at bounding box center [334, 238] width 273 height 19
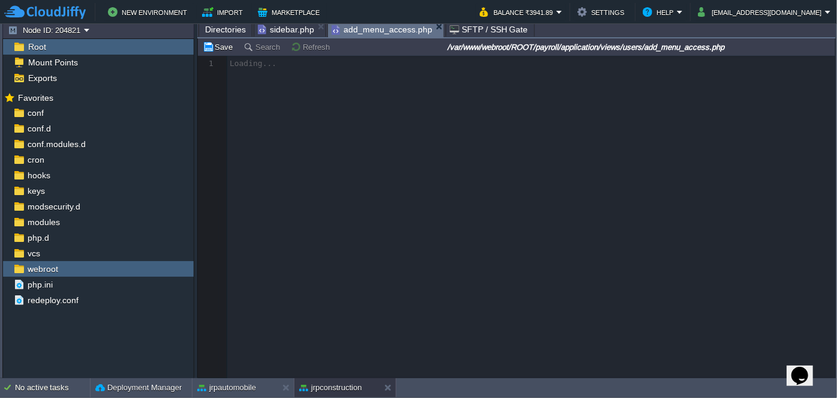
click at [230, 32] on span "Directories" at bounding box center [225, 29] width 41 height 14
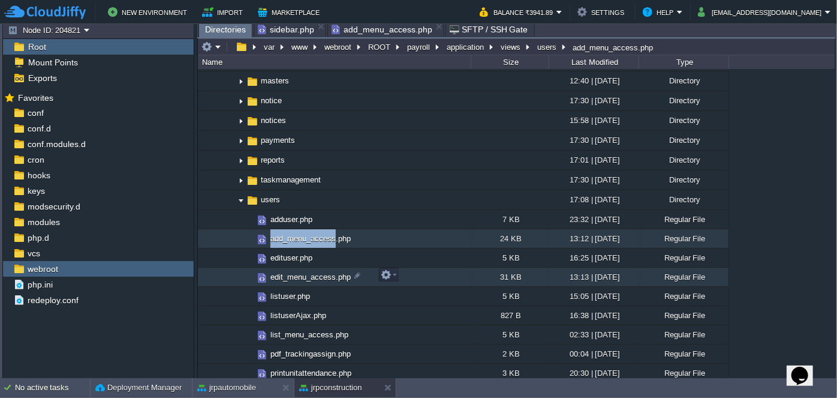
click at [290, 273] on span "edit_menu_access.php" at bounding box center [311, 277] width 84 height 10
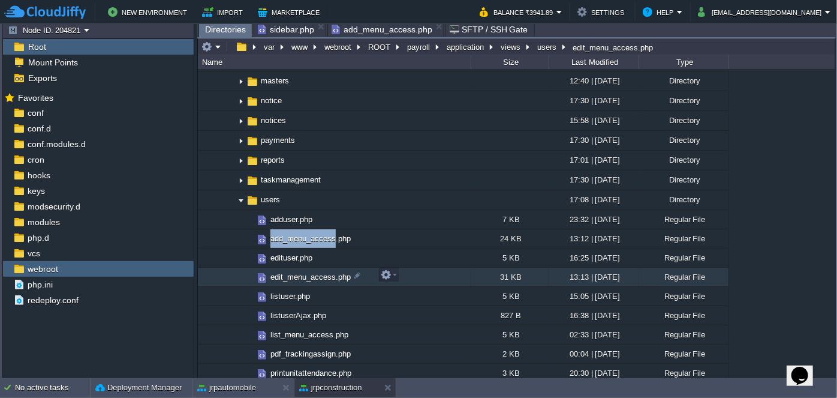
click at [289, 273] on span "edit_menu_access.php" at bounding box center [311, 277] width 84 height 10
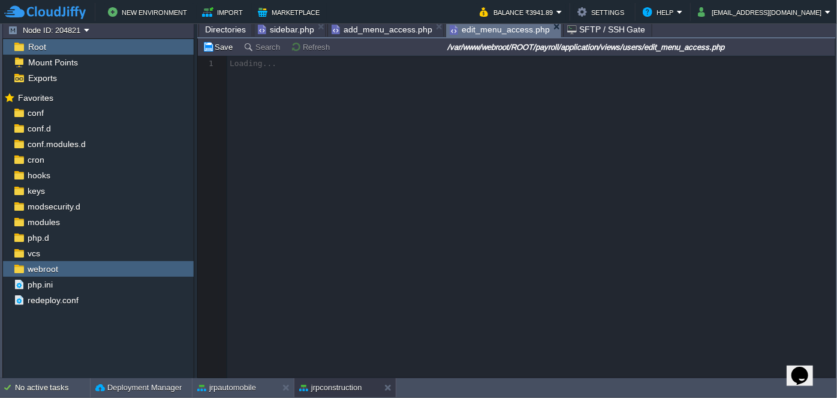
click at [390, 29] on span "add_menu_access.php" at bounding box center [382, 29] width 101 height 14
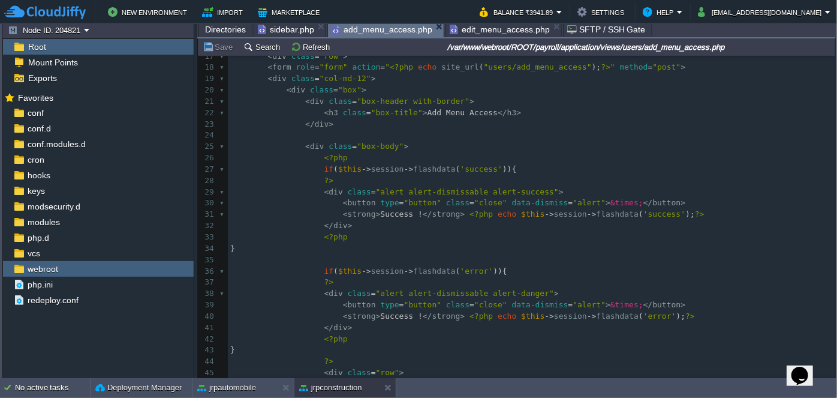
scroll to position [217, 0]
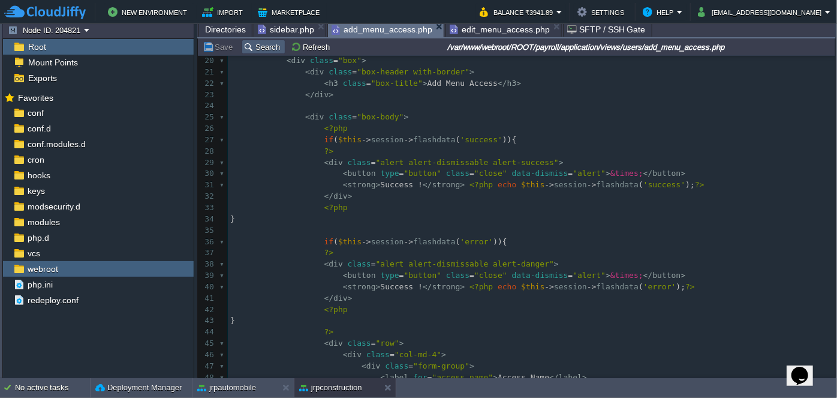
click at [266, 47] on button "Search" at bounding box center [263, 46] width 40 height 11
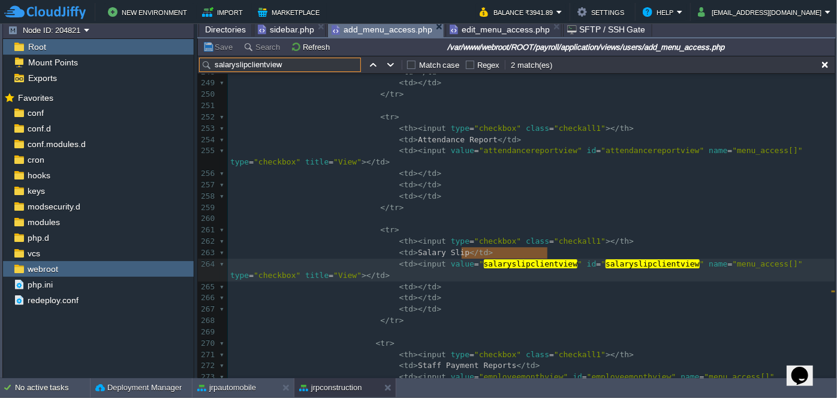
scroll to position [3026, 0]
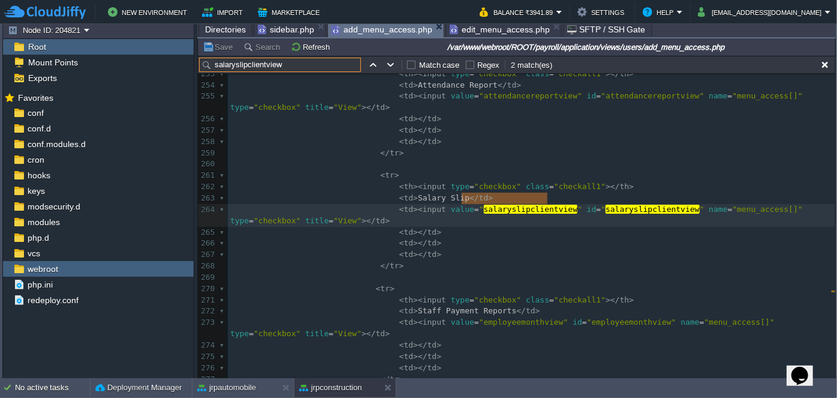
type input "salaryslipclientview"
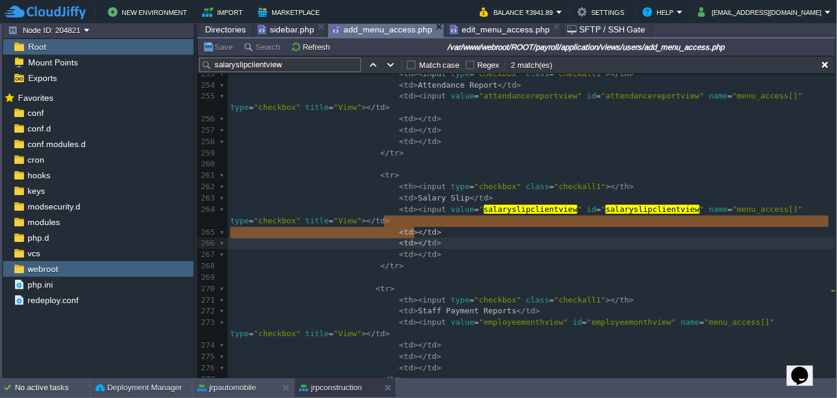
type textarea "<td></td> <td></td> <td></td>"
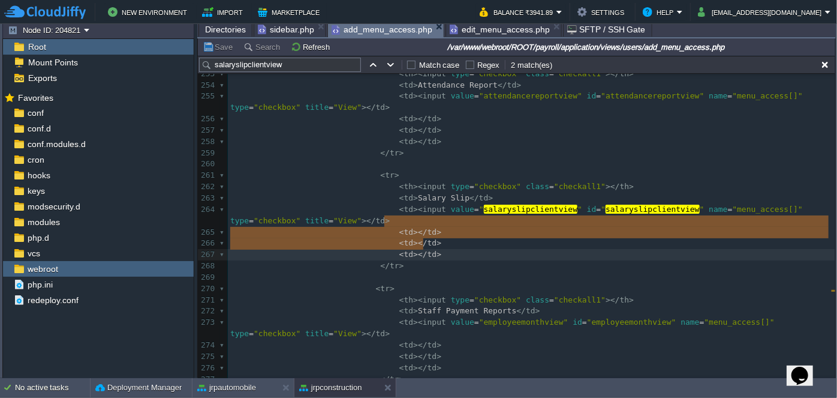
drag, startPoint x: 383, startPoint y: 221, endPoint x: 425, endPoint y: 243, distance: 47.5
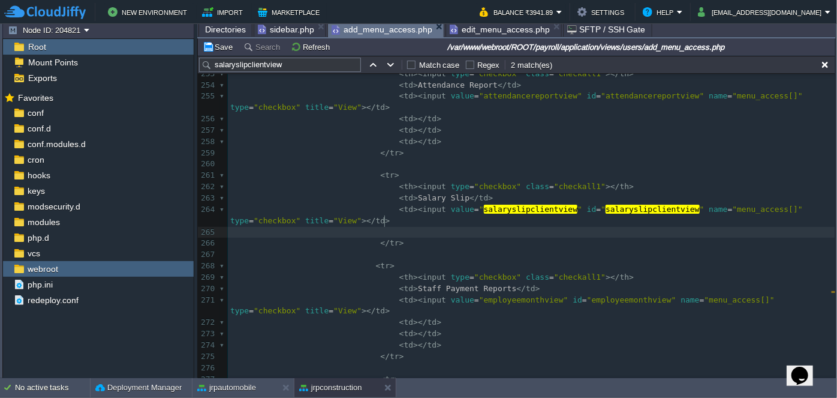
click at [417, 227] on pre at bounding box center [531, 232] width 607 height 11
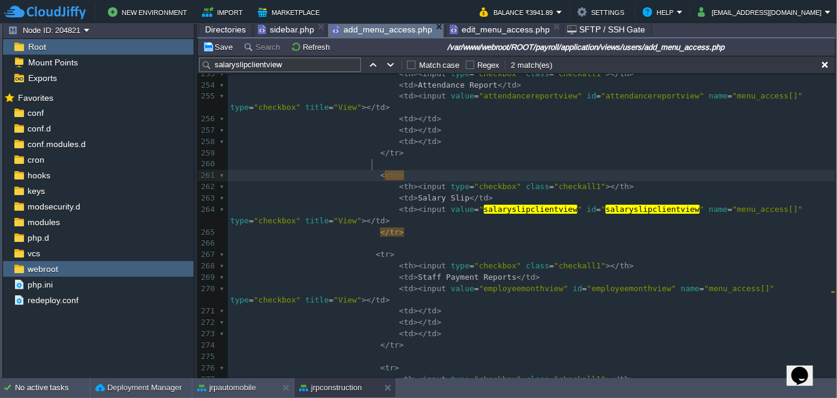
scroll to position [4, 3]
type textarea "<!--"
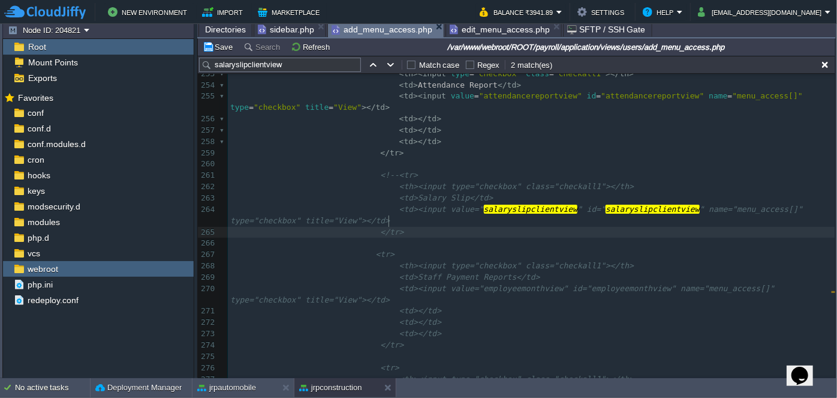
click at [395, 227] on pre "</tr>" at bounding box center [531, 232] width 607 height 11
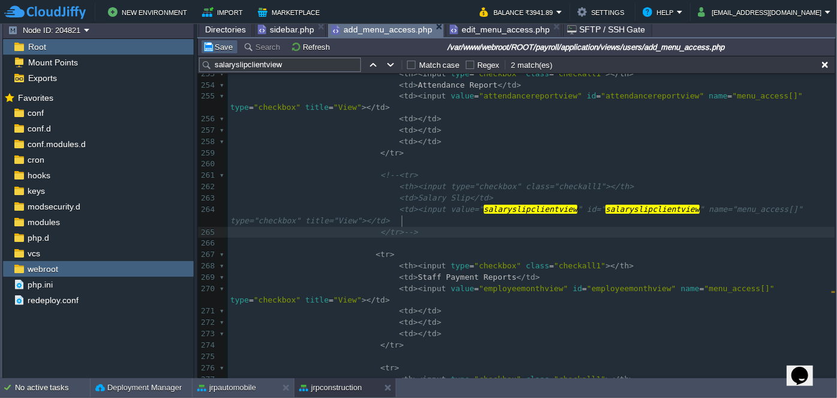
type textarea "-->"
click at [222, 50] on button "Save" at bounding box center [220, 46] width 34 height 11
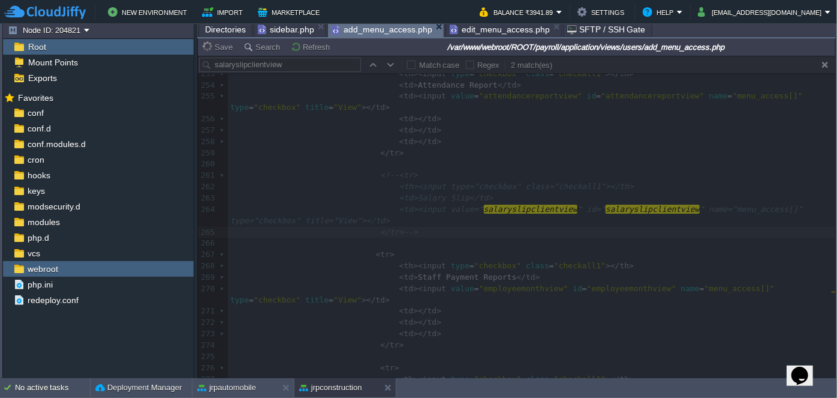
click at [462, 35] on span "edit_menu_access.php" at bounding box center [500, 29] width 100 height 14
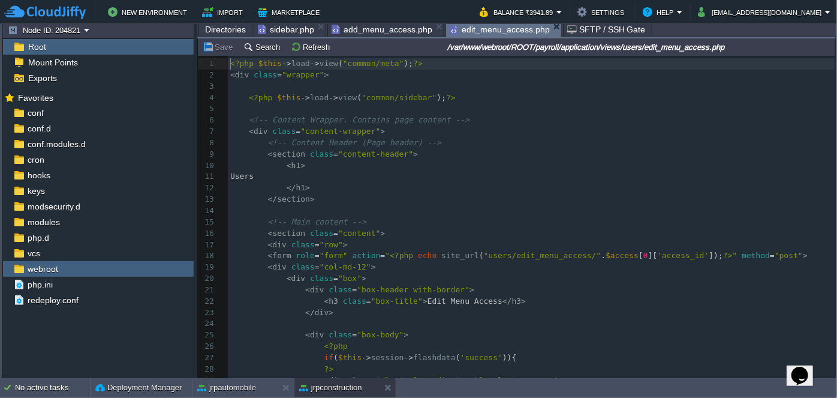
scroll to position [4, 0]
click at [269, 45] on button "Search" at bounding box center [263, 46] width 40 height 11
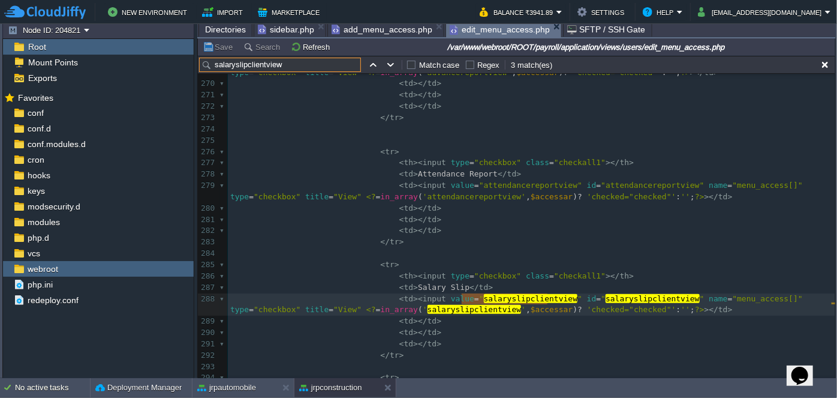
scroll to position [3831, 0]
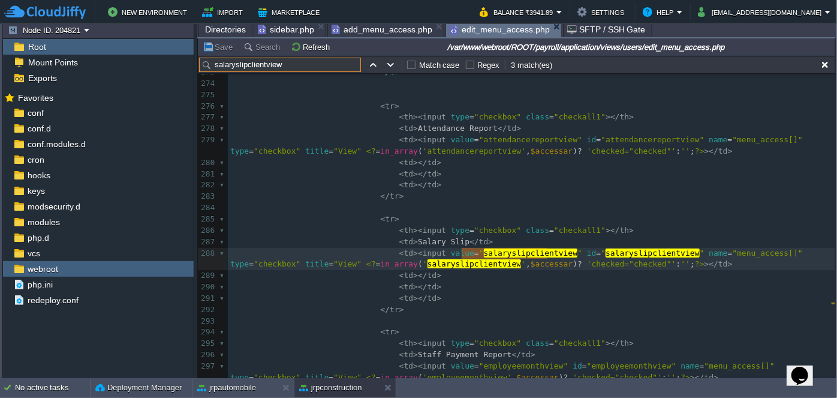
type input "salaryslipclientview"
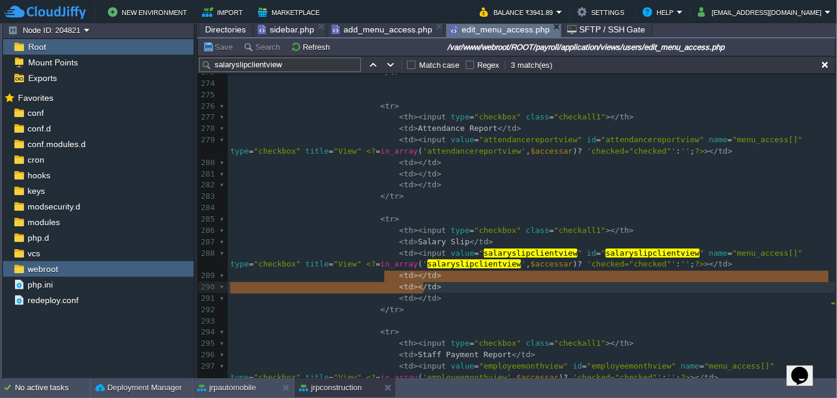
type textarea "<td></td> <td></td> <td></td>"
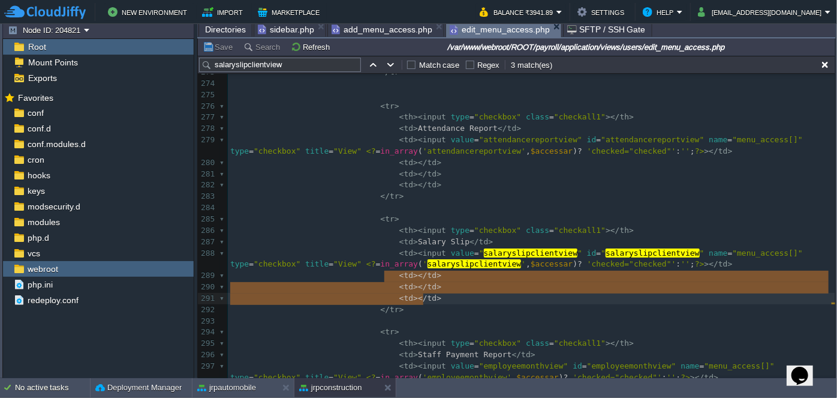
drag, startPoint x: 384, startPoint y: 274, endPoint x: 423, endPoint y: 292, distance: 43.5
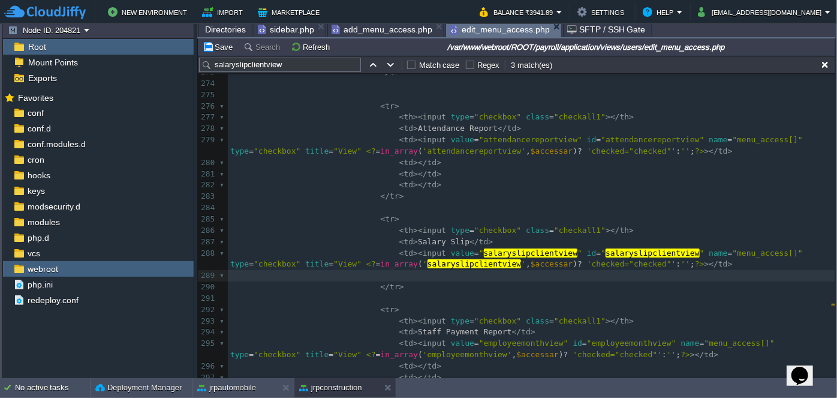
click at [425, 279] on pre at bounding box center [531, 275] width 607 height 11
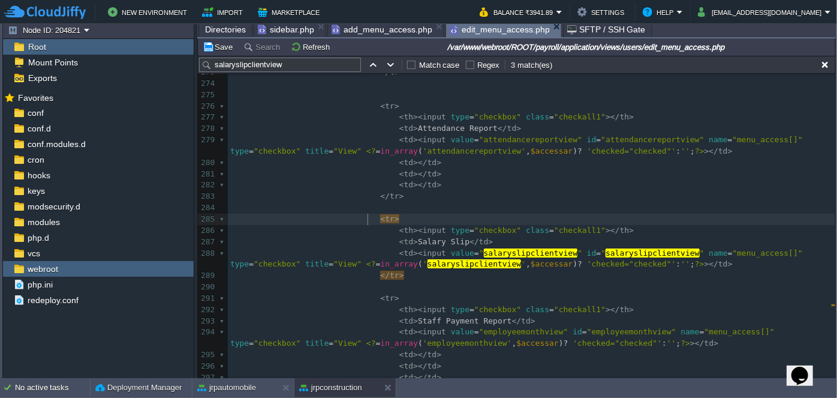
scroll to position [4, 3]
type textarea "<--"
type textarea "!"
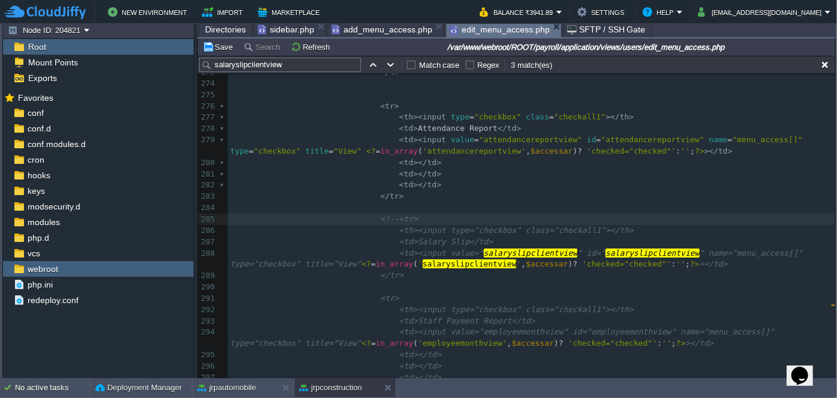
click at [399, 268] on pre "<td><input value=" salaryslipclientview " id=" salaryslipclientview " name="men…" at bounding box center [531, 259] width 607 height 23
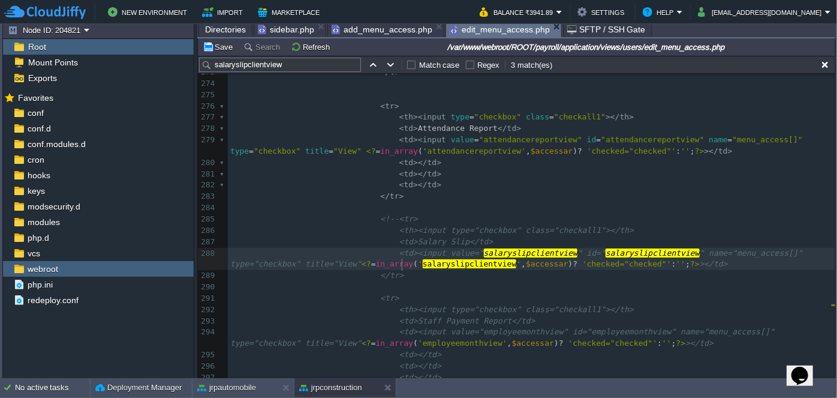
click at [387, 273] on span "</tr>" at bounding box center [391, 274] width 23 height 9
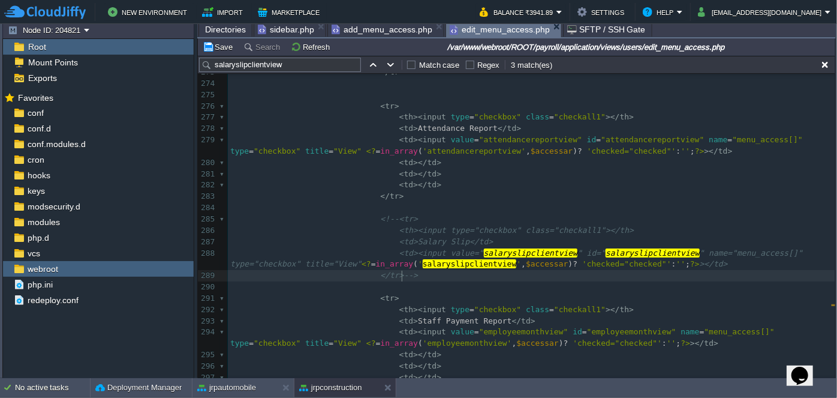
type textarea "-->"
click at [224, 48] on button "Save" at bounding box center [220, 46] width 34 height 11
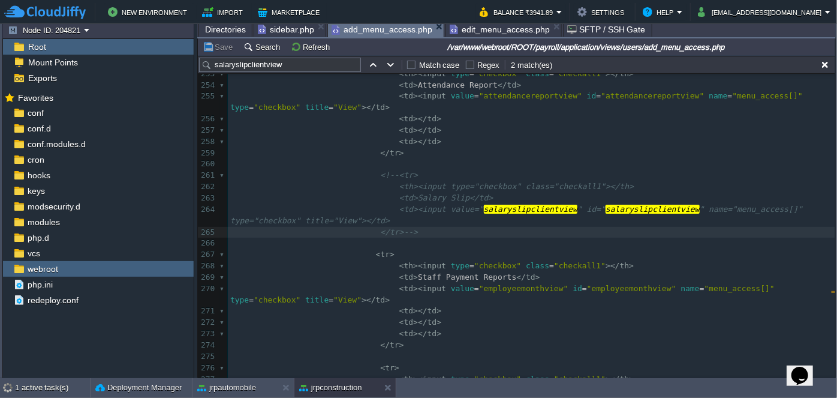
click at [371, 35] on span "add_menu_access.php" at bounding box center [382, 29] width 101 height 15
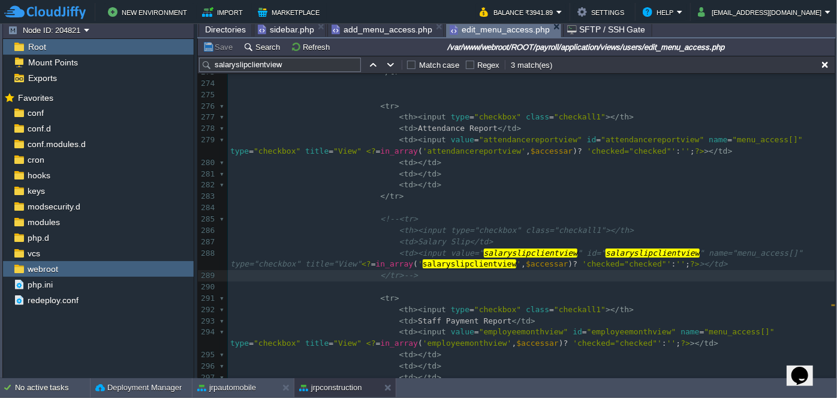
click at [472, 28] on span "edit_menu_access.php" at bounding box center [500, 29] width 100 height 15
